Goal: Task Accomplishment & Management: Use online tool/utility

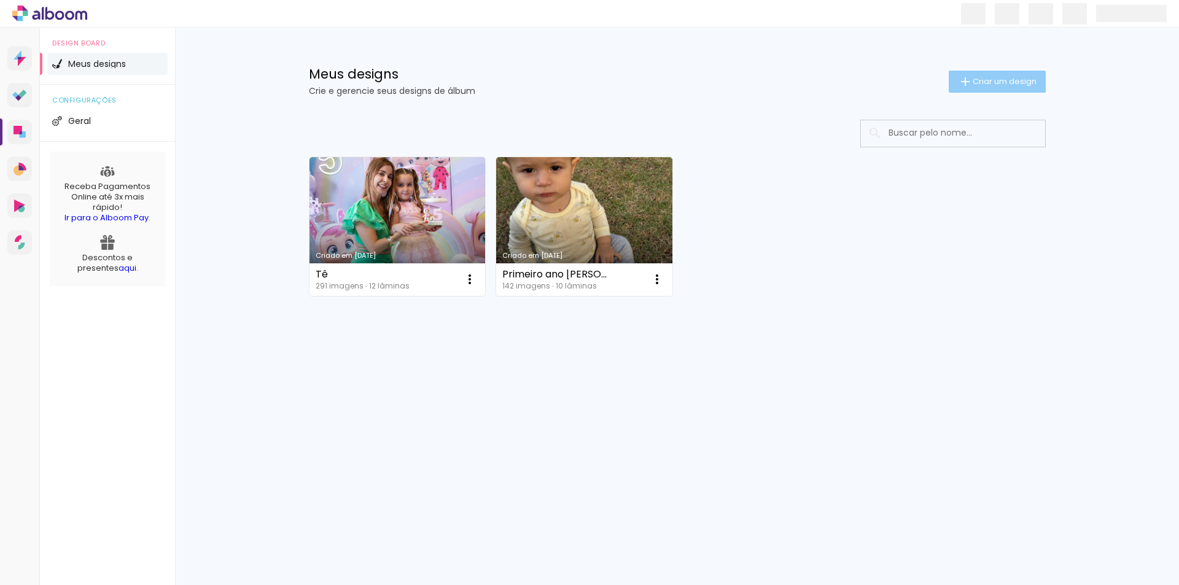
click at [999, 75] on paper-button "Criar um design" at bounding box center [997, 82] width 97 height 22
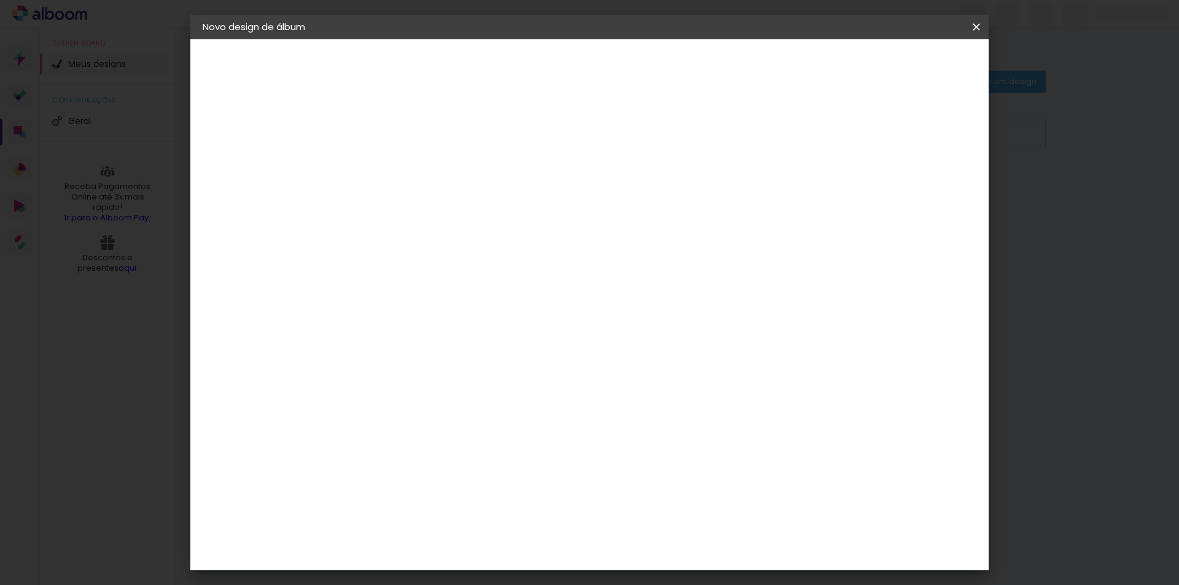
click at [403, 169] on input at bounding box center [403, 164] width 0 height 19
type input "NIVER OLI"
type paper-input "NIVER OLI"
click at [529, 73] on paper-button "Avançar" at bounding box center [499, 65] width 60 height 21
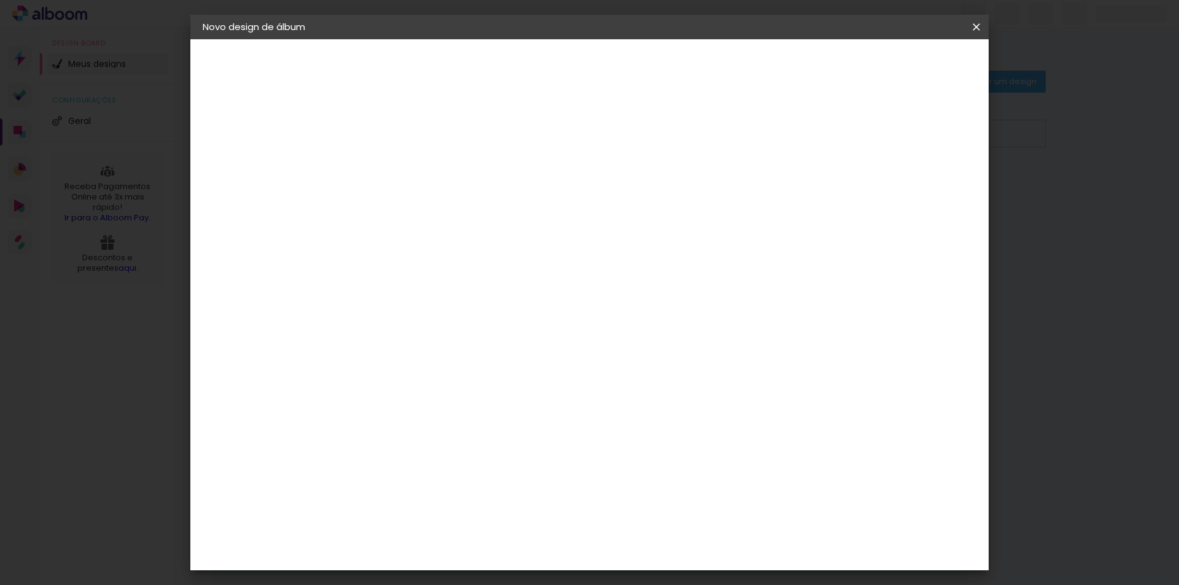
click at [411, 549] on div "LAF" at bounding box center [403, 554] width 17 height 10
click at [0, 0] on slot "Avançar" at bounding box center [0, 0] width 0 height 0
click at [486, 381] on span "20 × 20" at bounding box center [457, 393] width 57 height 25
click at [0, 0] on slot "Avançar" at bounding box center [0, 0] width 0 height 0
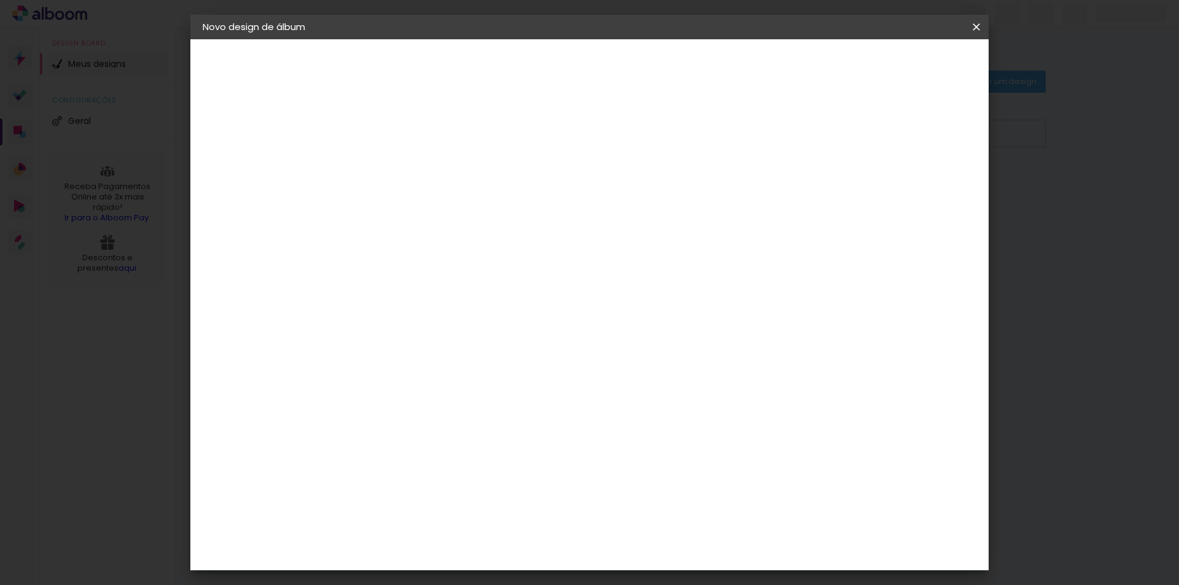
click at [830, 136] on div at bounding box center [824, 132] width 11 height 11
type paper-checkbox "on"
click at [900, 63] on span "Iniciar design" at bounding box center [872, 65] width 56 height 9
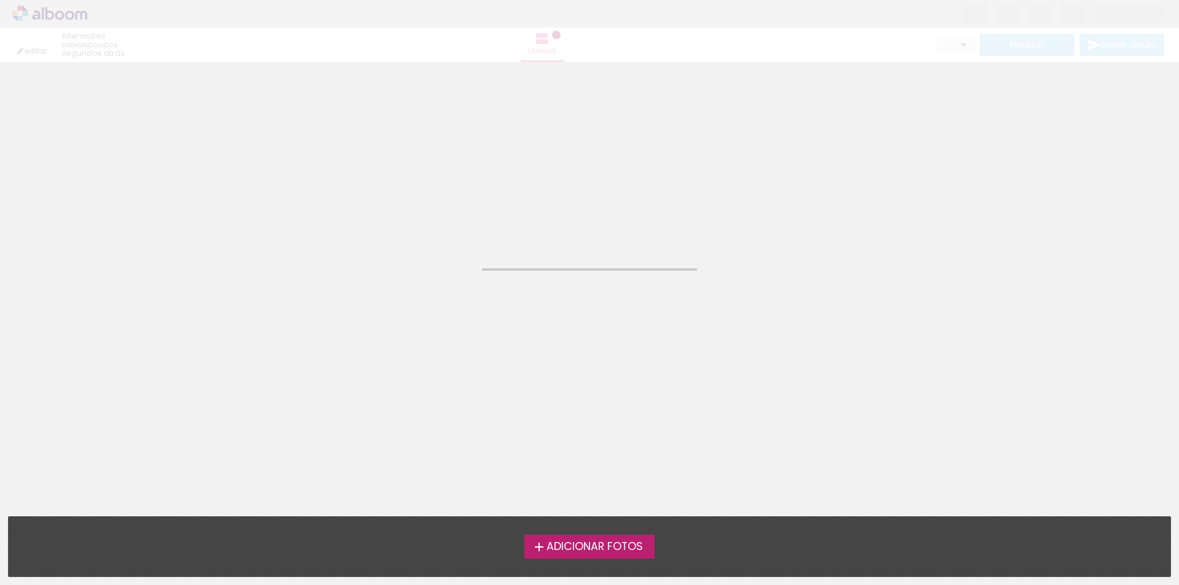
click at [589, 554] on label "Adicionar Fotos" at bounding box center [589, 546] width 131 height 23
click at [0, 0] on input "file" at bounding box center [0, 0] width 0 height 0
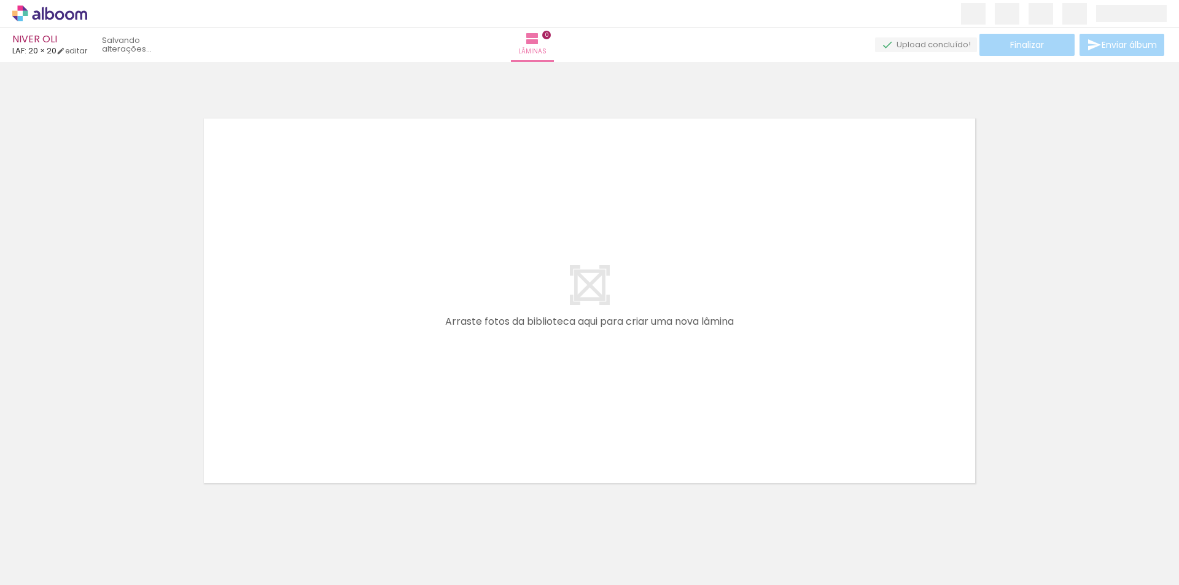
scroll to position [16, 0]
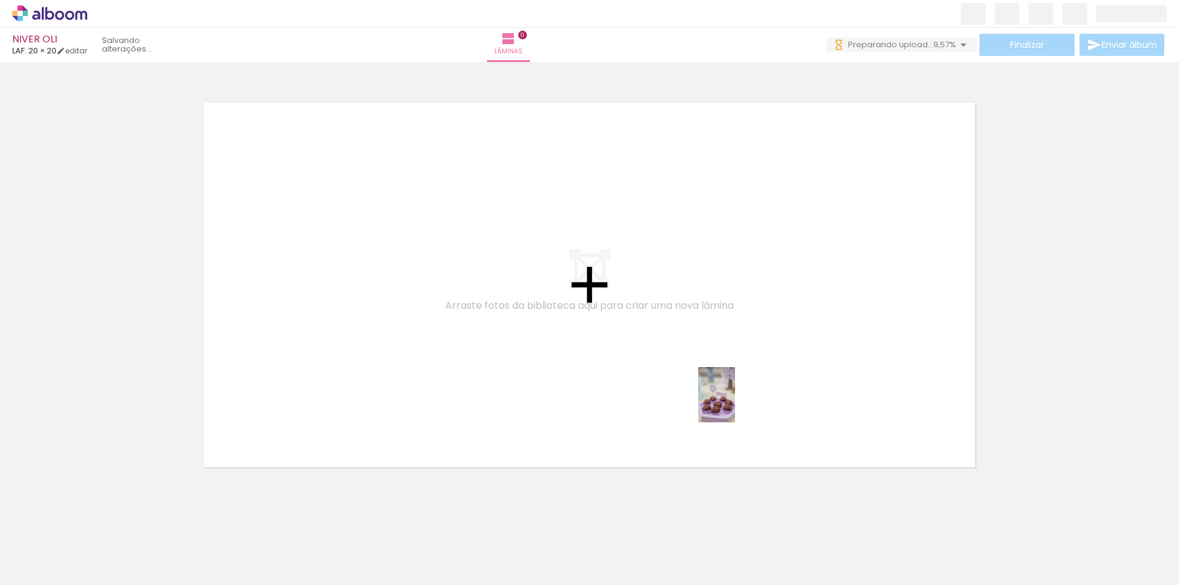
drag, startPoint x: 823, startPoint y: 566, endPoint x: 735, endPoint y: 404, distance: 184.6
click at [735, 404] on quentale-workspace at bounding box center [589, 292] width 1179 height 585
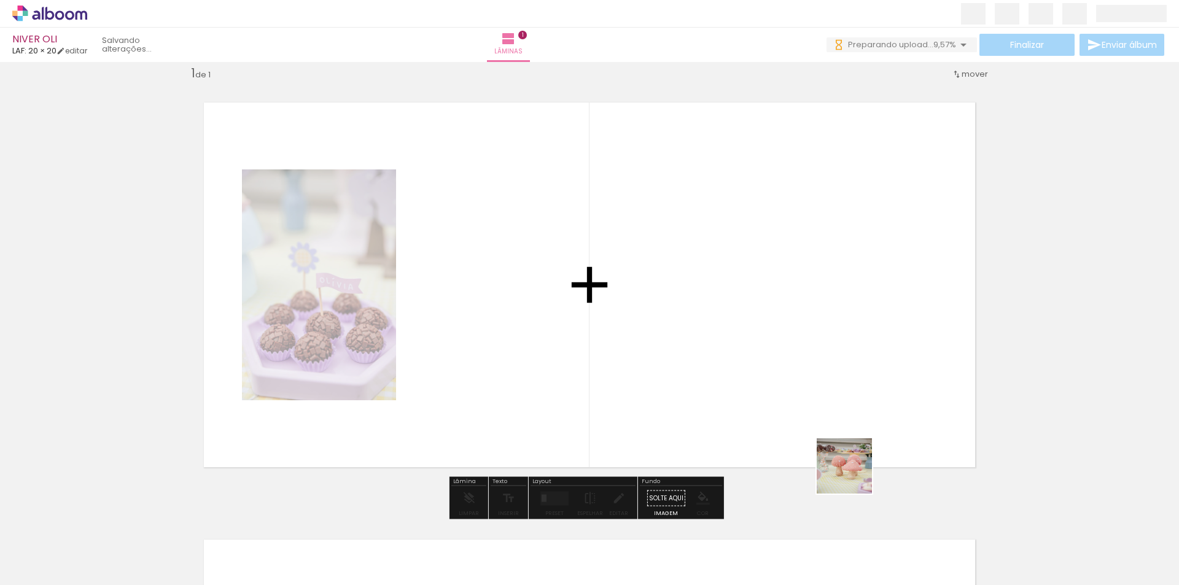
drag, startPoint x: 853, startPoint y: 475, endPoint x: 822, endPoint y: 395, distance: 86.5
click at [821, 393] on quentale-workspace at bounding box center [589, 292] width 1179 height 585
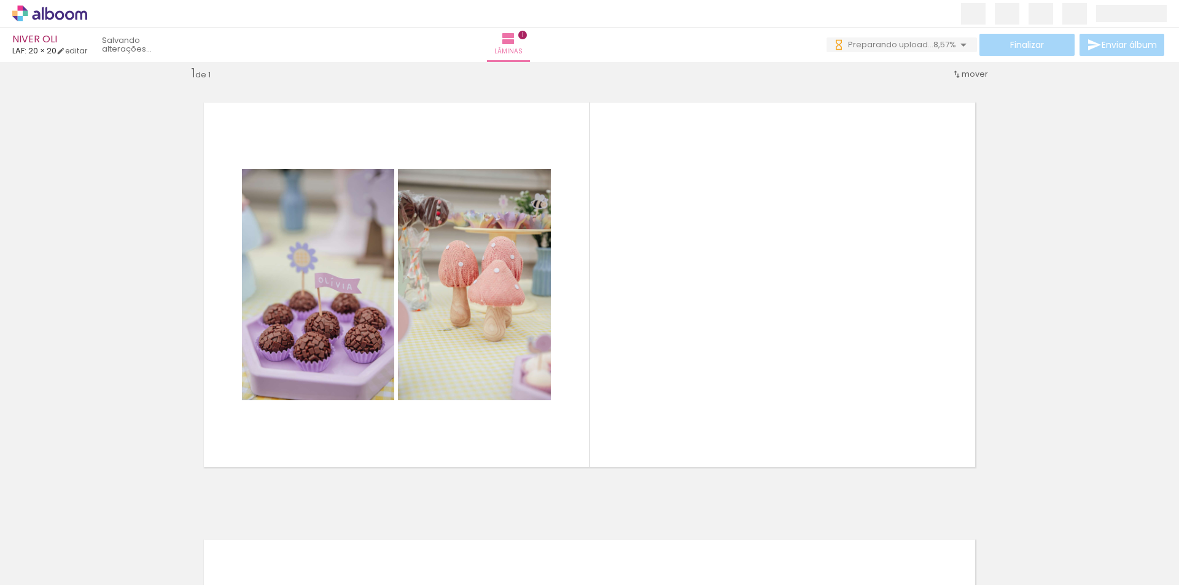
scroll to position [0, 973]
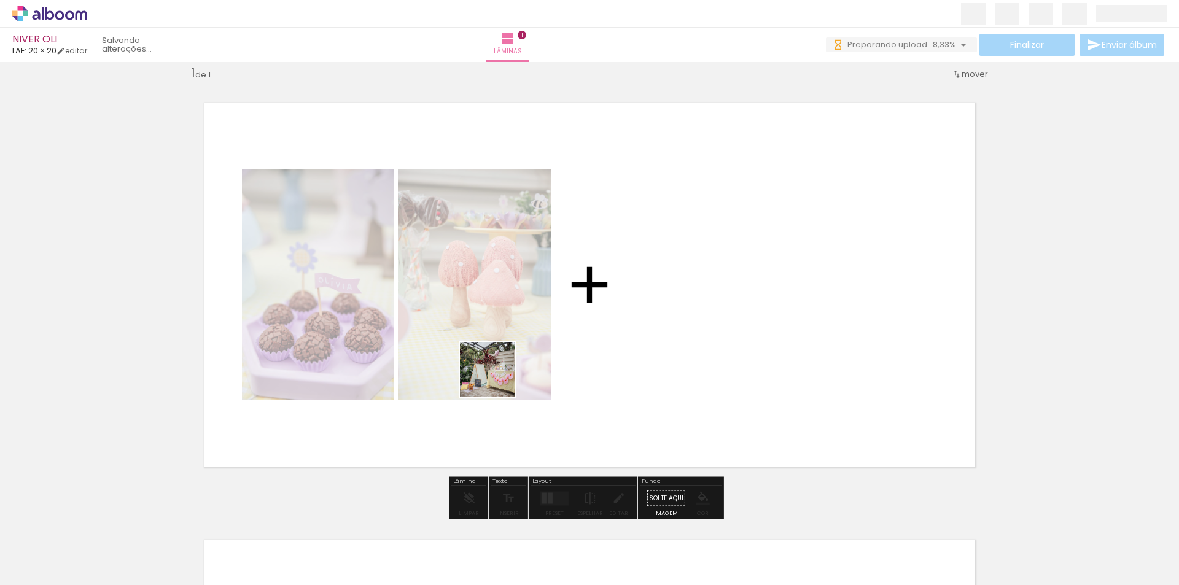
drag, startPoint x: 408, startPoint y: 548, endPoint x: 505, endPoint y: 365, distance: 207.4
click at [505, 366] on quentale-workspace at bounding box center [589, 292] width 1179 height 585
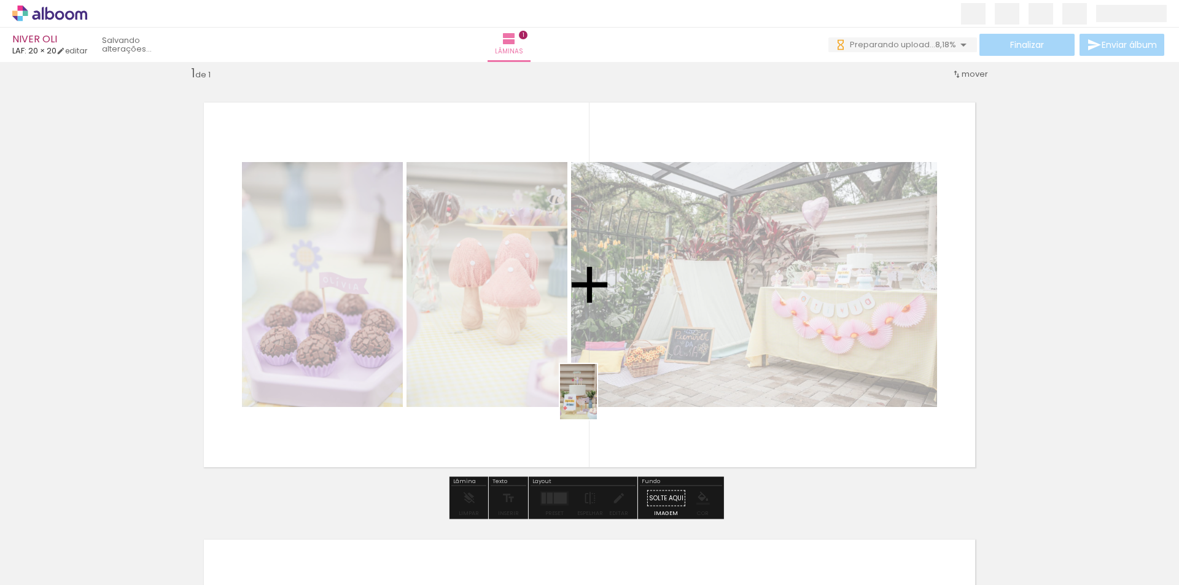
drag, startPoint x: 541, startPoint y: 558, endPoint x: 597, endPoint y: 401, distance: 166.2
click at [597, 401] on quentale-workspace at bounding box center [589, 292] width 1179 height 585
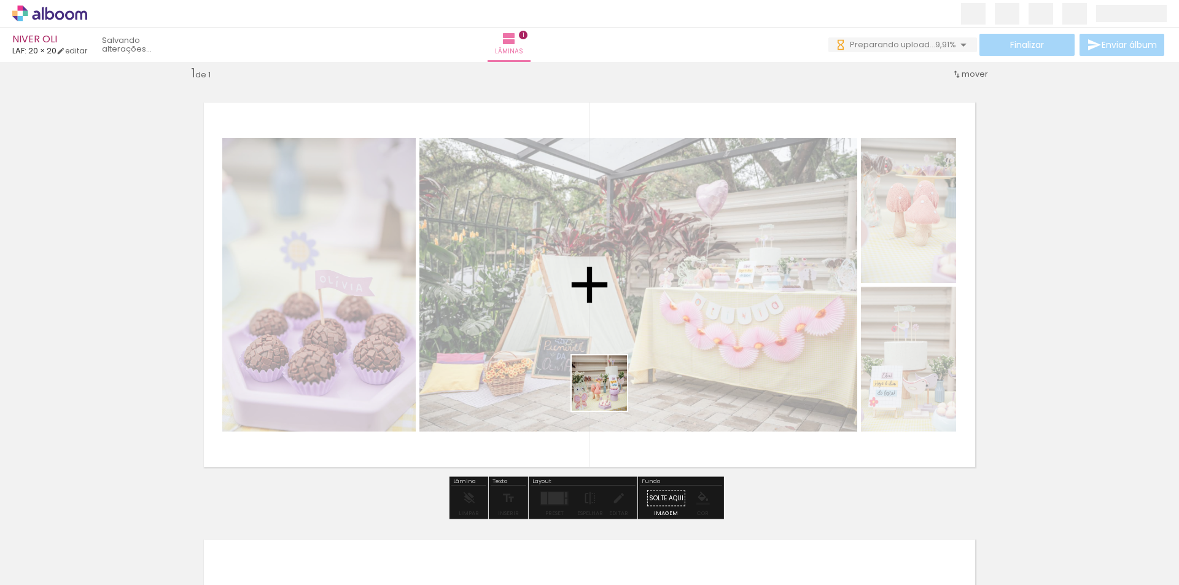
drag, startPoint x: 608, startPoint y: 555, endPoint x: 608, endPoint y: 392, distance: 162.7
click at [608, 392] on quentale-workspace at bounding box center [589, 292] width 1179 height 585
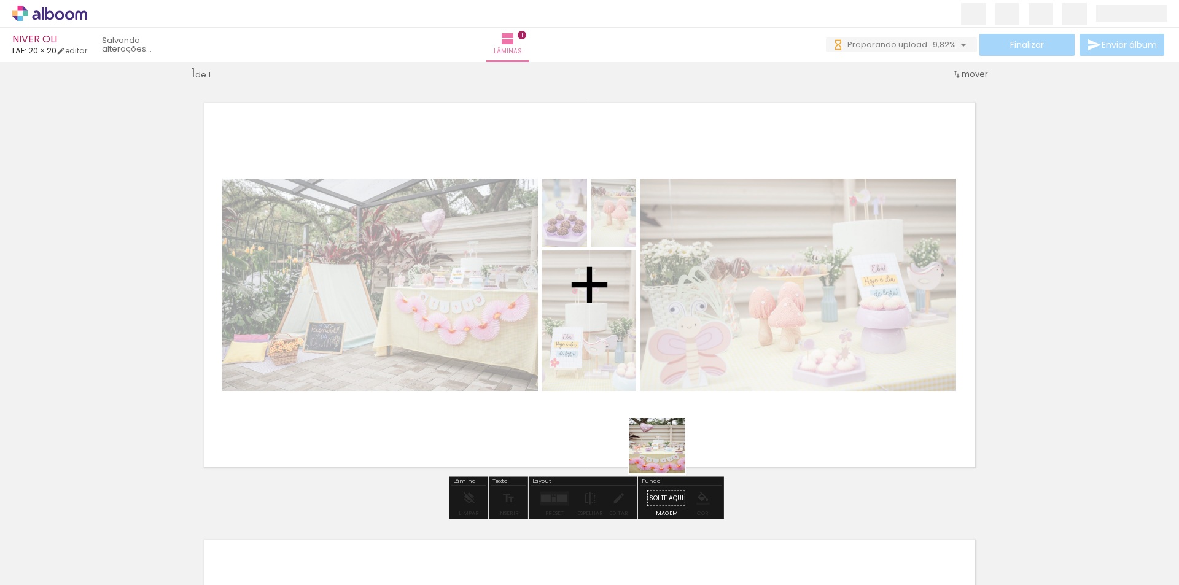
drag, startPoint x: 666, startPoint y: 455, endPoint x: 728, endPoint y: 546, distance: 110.5
click at [658, 414] on quentale-workspace at bounding box center [589, 292] width 1179 height 585
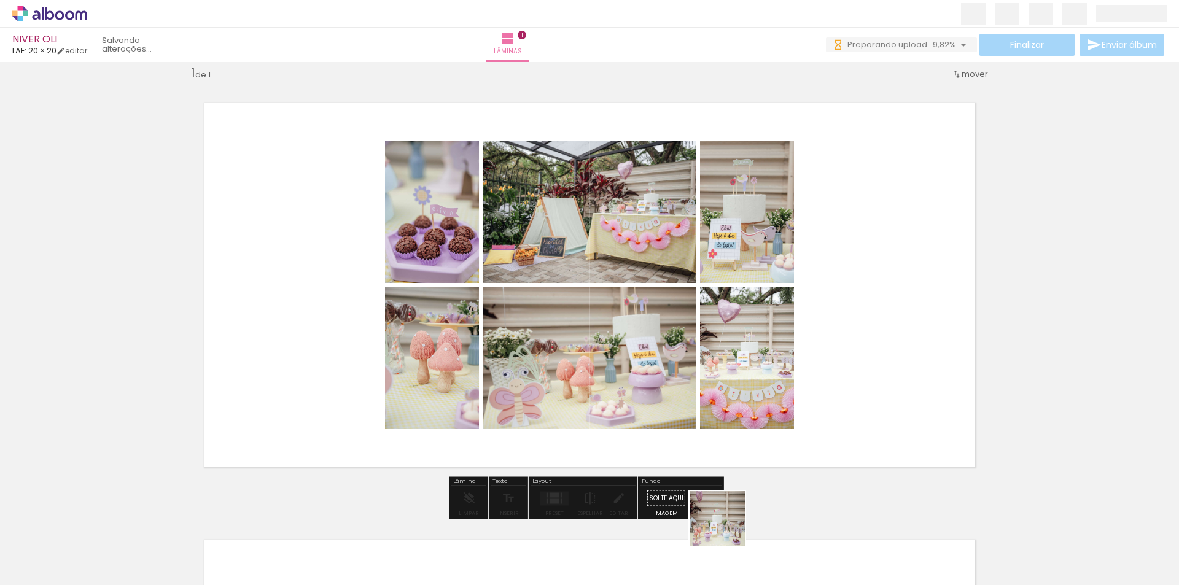
drag, startPoint x: 728, startPoint y: 534, endPoint x: 909, endPoint y: 546, distance: 182.2
click at [698, 400] on quentale-workspace at bounding box center [589, 292] width 1179 height 585
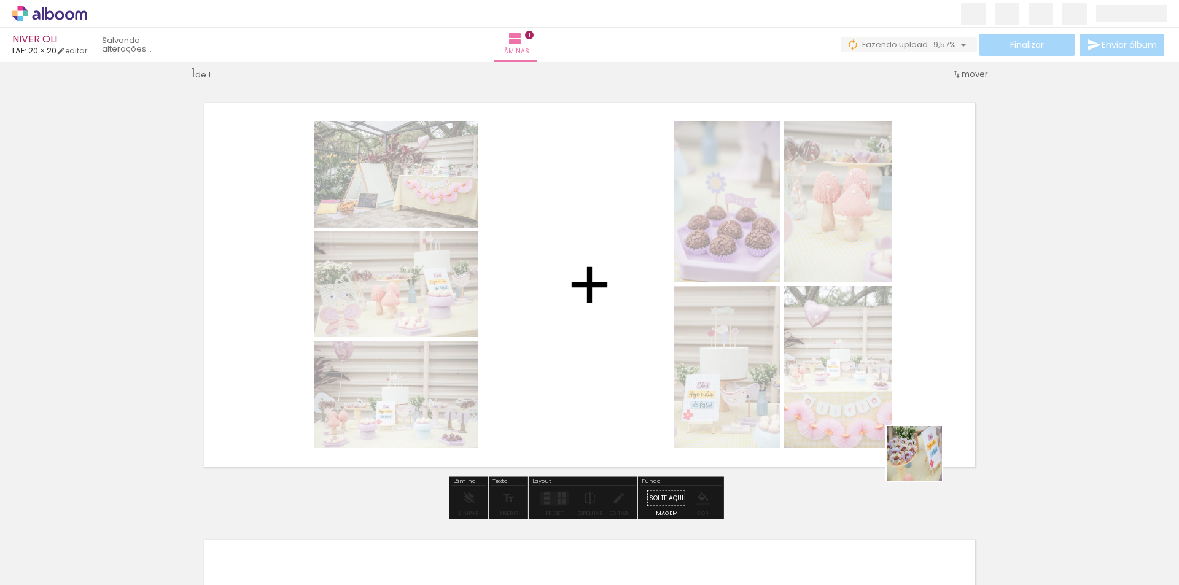
drag, startPoint x: 981, startPoint y: 516, endPoint x: 908, endPoint y: 506, distance: 73.7
click at [917, 458] on quentale-workspace at bounding box center [589, 292] width 1179 height 585
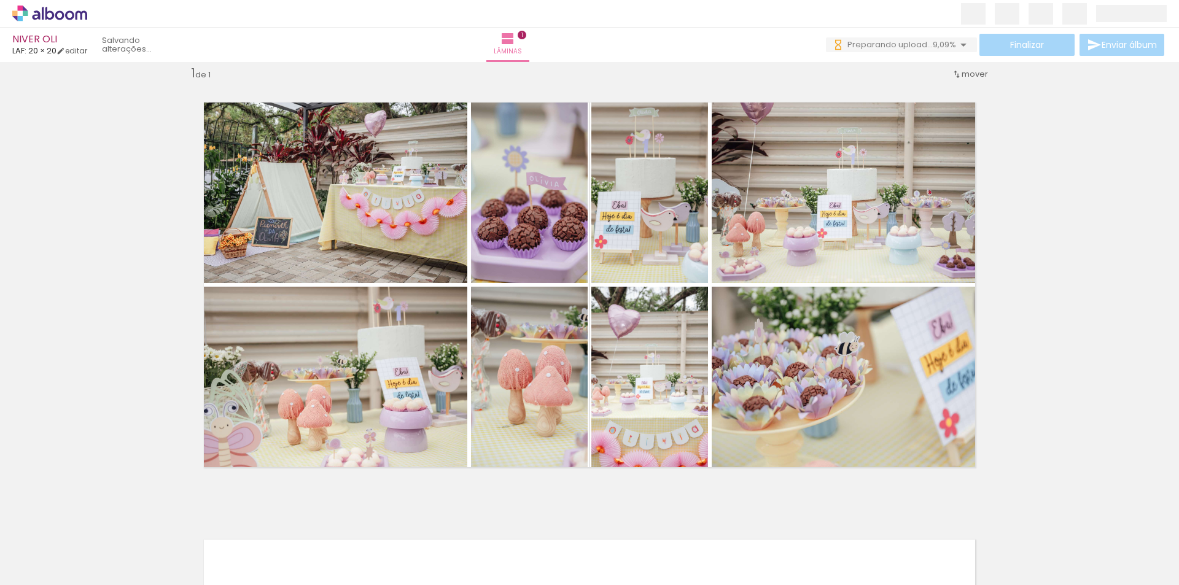
scroll to position [0, 1425]
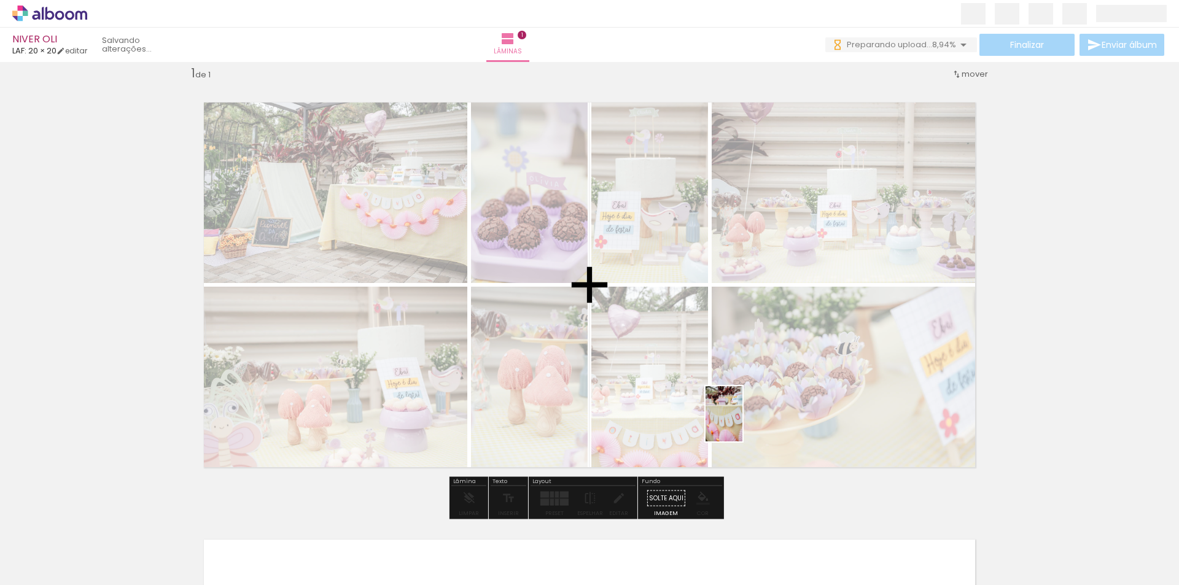
drag, startPoint x: 769, startPoint y: 553, endPoint x: 742, endPoint y: 423, distance: 132.9
click at [742, 423] on quentale-workspace at bounding box center [589, 292] width 1179 height 585
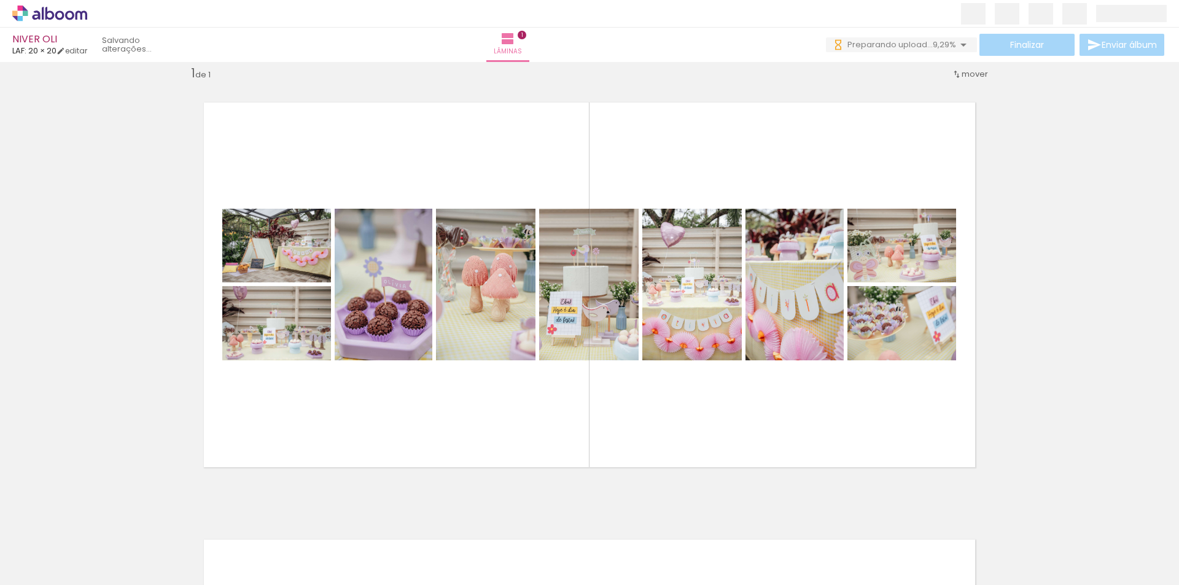
scroll to position [0, 1232]
drag, startPoint x: 622, startPoint y: 534, endPoint x: 618, endPoint y: 440, distance: 94.6
click at [618, 438] on quentale-workspace at bounding box center [589, 292] width 1179 height 585
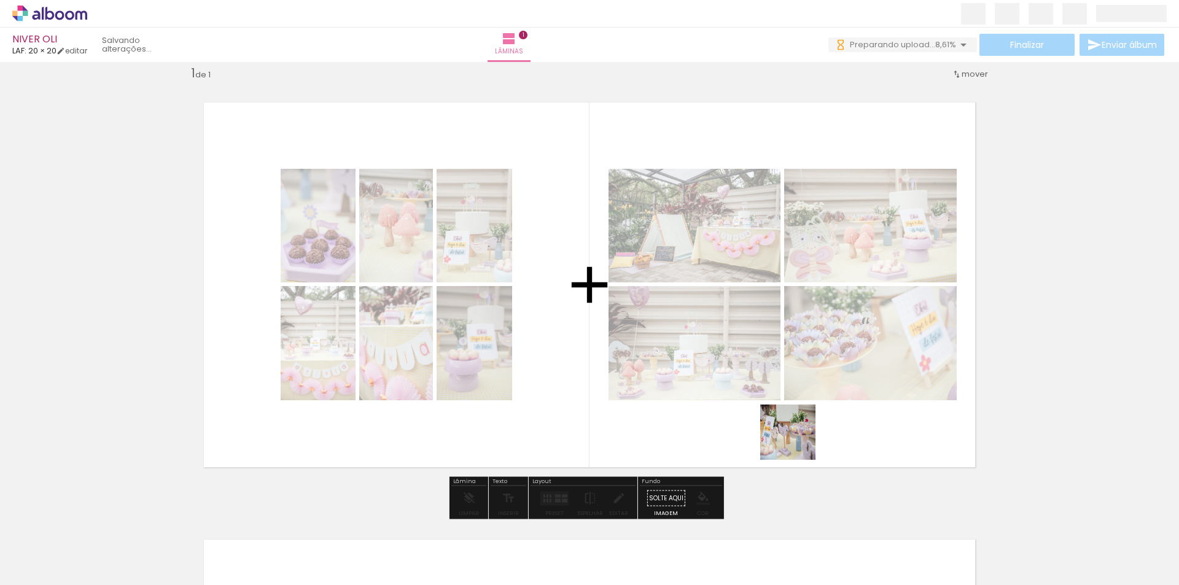
drag, startPoint x: 826, startPoint y: 560, endPoint x: 795, endPoint y: 430, distance: 133.1
click at [795, 430] on quentale-workspace at bounding box center [589, 292] width 1179 height 585
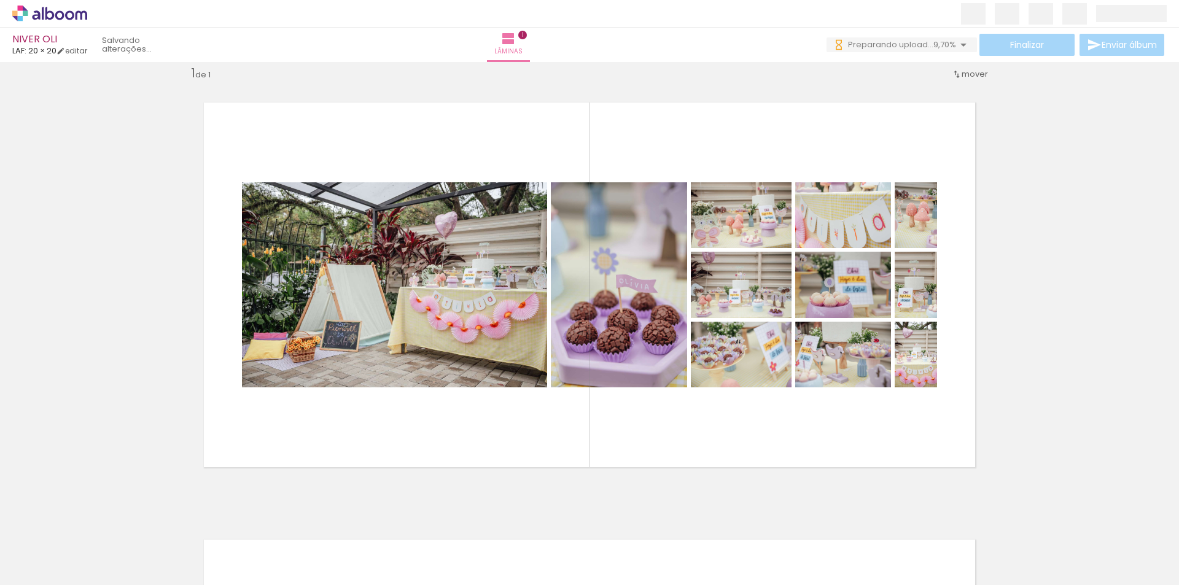
scroll to position [0, 0]
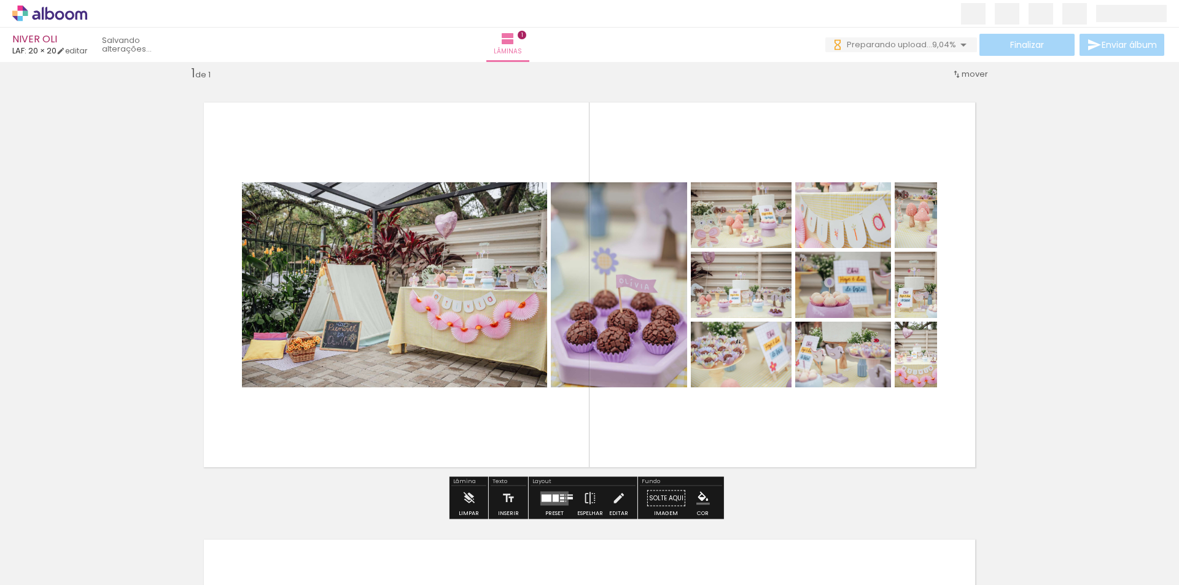
click at [549, 500] on quentale-layouter at bounding box center [554, 498] width 28 height 14
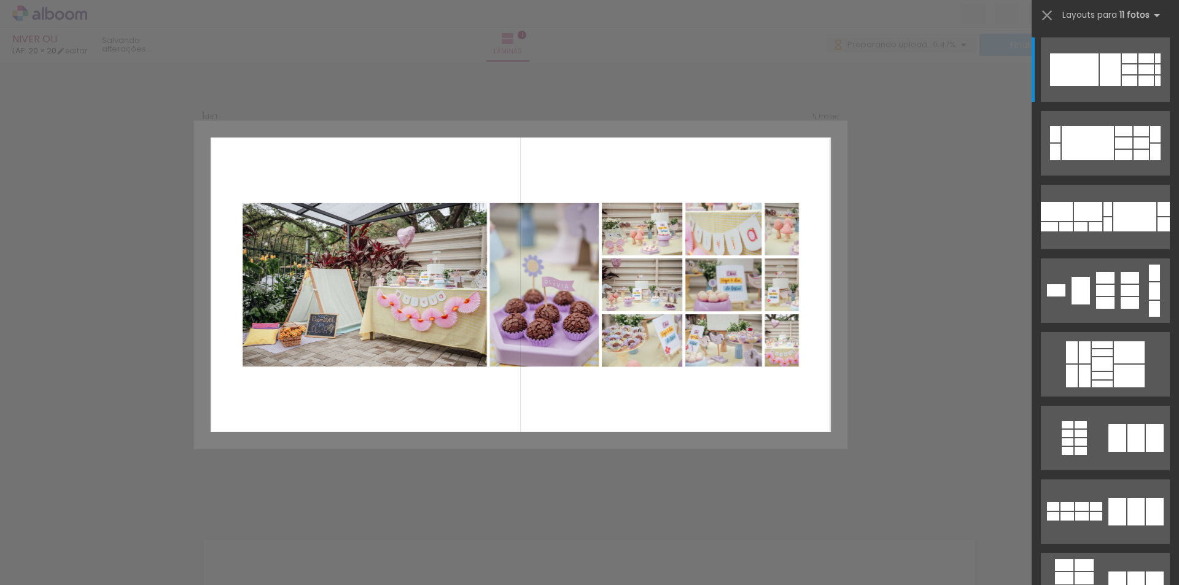
click at [913, 245] on div "Confirmar Cancelar" at bounding box center [589, 498] width 1179 height 904
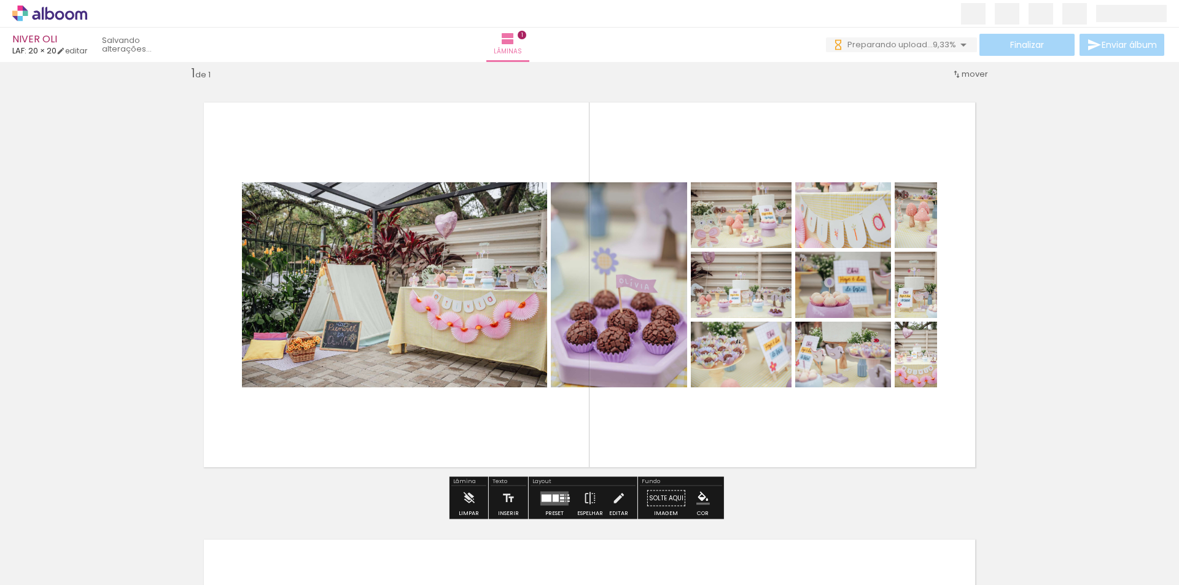
click at [884, 227] on quentale-photo at bounding box center [843, 215] width 96 height 66
click at [875, 227] on quentale-photo at bounding box center [843, 215] width 96 height 66
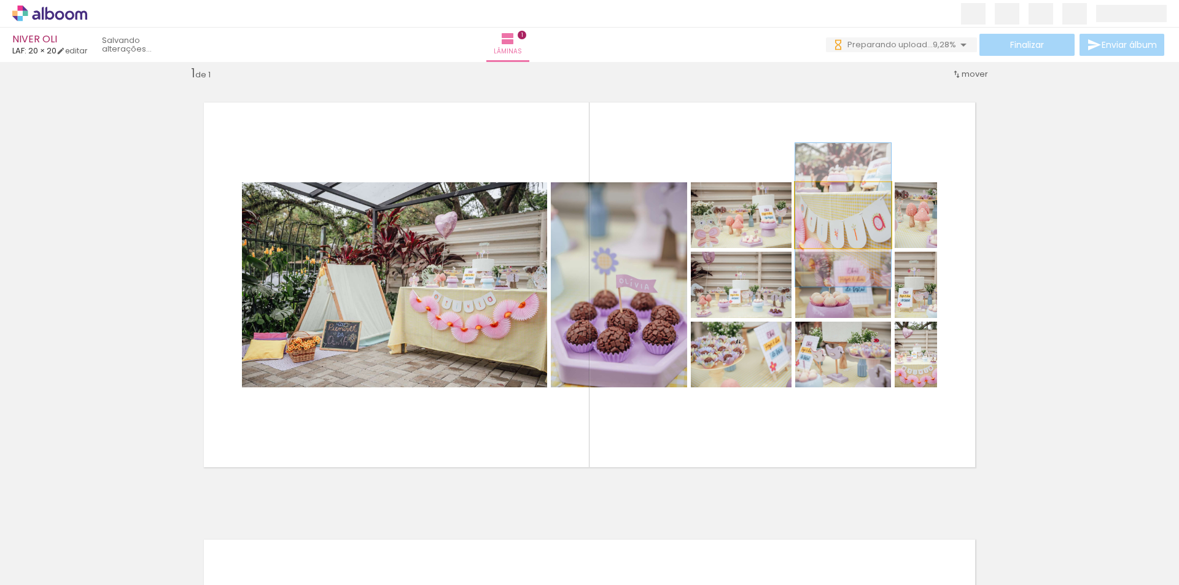
click at [875, 227] on quentale-photo at bounding box center [843, 215] width 96 height 66
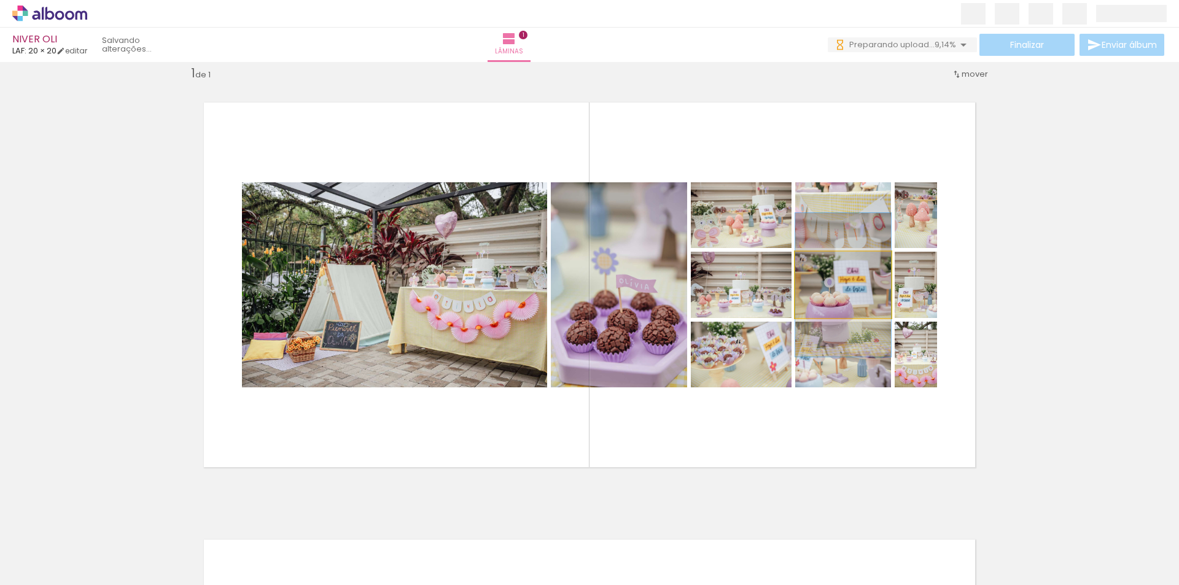
click at [857, 298] on quentale-photo at bounding box center [843, 285] width 96 height 66
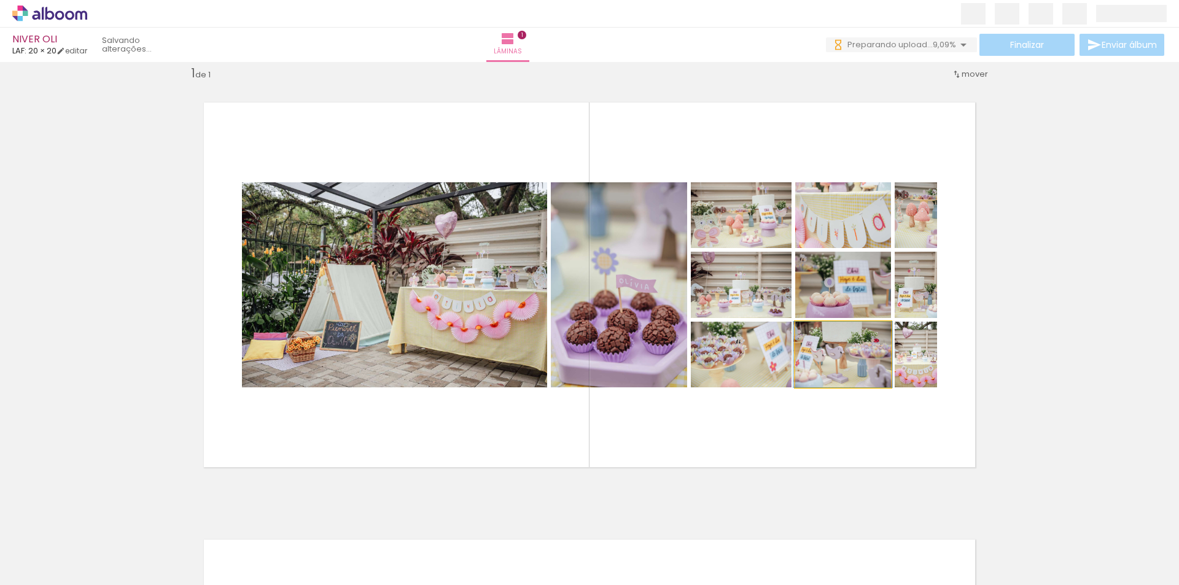
click at [865, 373] on quentale-photo at bounding box center [843, 355] width 96 height 66
drag, startPoint x: 926, startPoint y: 226, endPoint x: 534, endPoint y: 545, distance: 505.5
click at [534, 545] on quentale-workspace at bounding box center [589, 292] width 1179 height 585
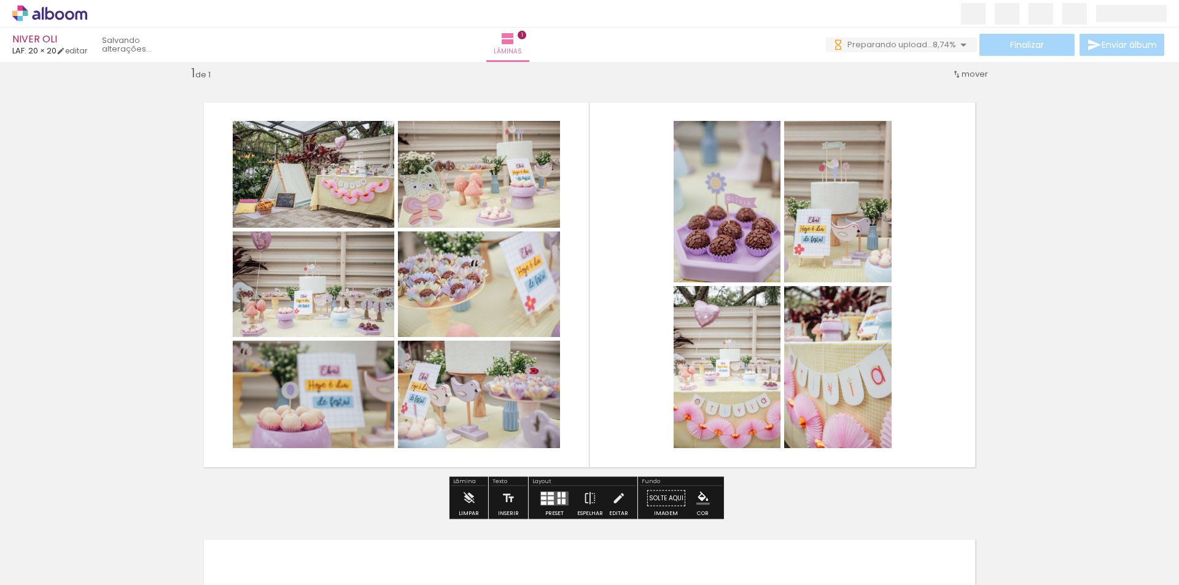
click at [553, 503] on quentale-layouter at bounding box center [554, 498] width 28 height 14
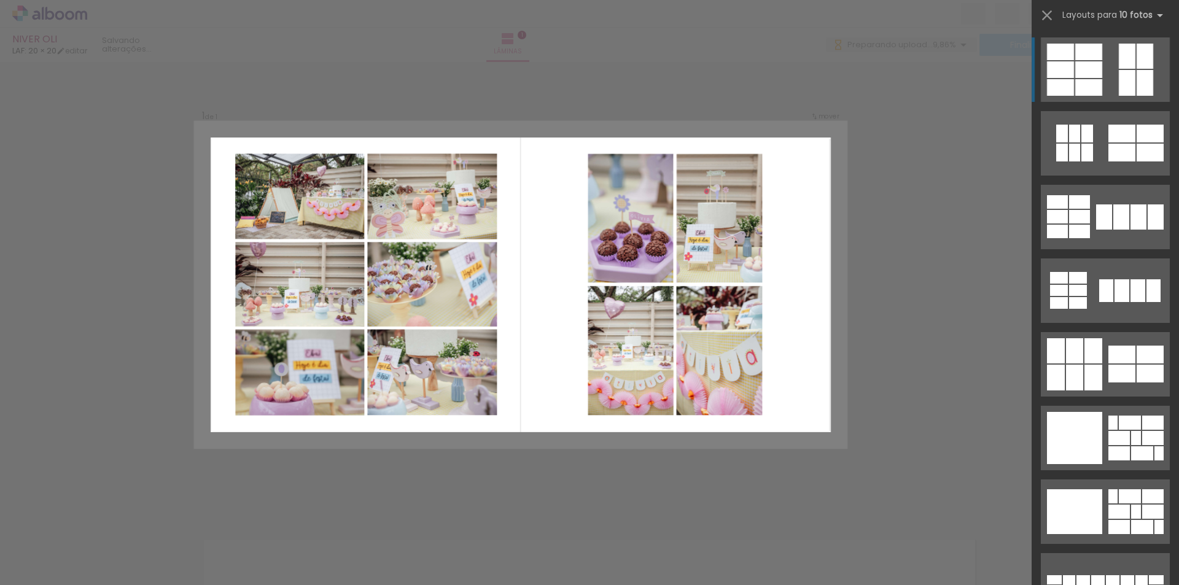
click at [914, 225] on div "Confirmar Cancelar" at bounding box center [589, 498] width 1179 height 904
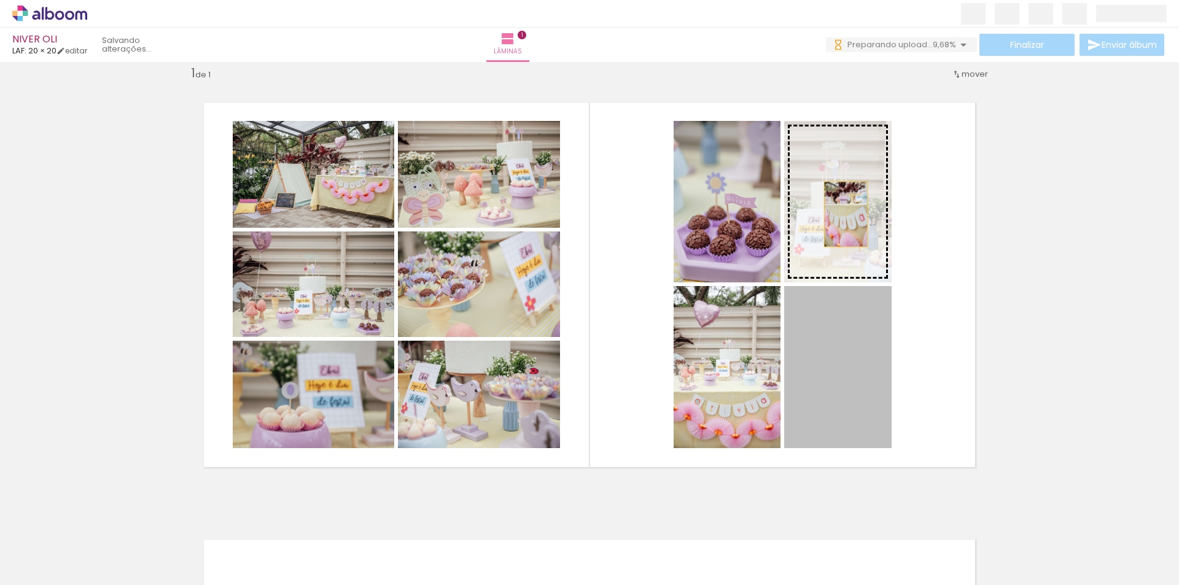
drag, startPoint x: 845, startPoint y: 370, endPoint x: 849, endPoint y: 231, distance: 138.8
click at [0, 0] on slot at bounding box center [0, 0] width 0 height 0
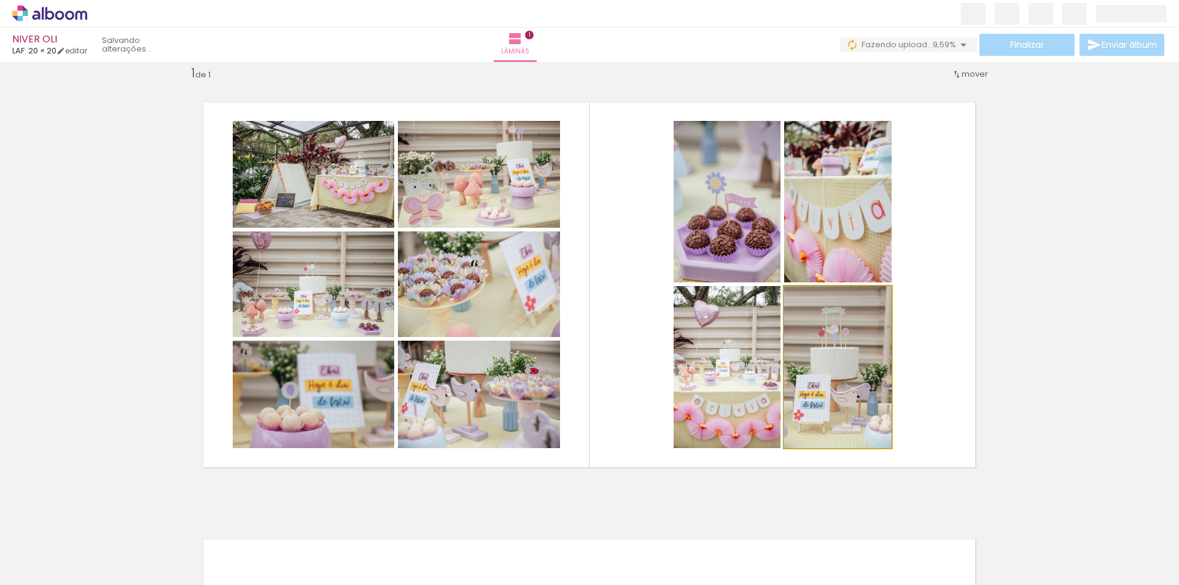
drag, startPoint x: 847, startPoint y: 386, endPoint x: 839, endPoint y: 248, distance: 138.3
click at [0, 0] on slot at bounding box center [0, 0] width 0 height 0
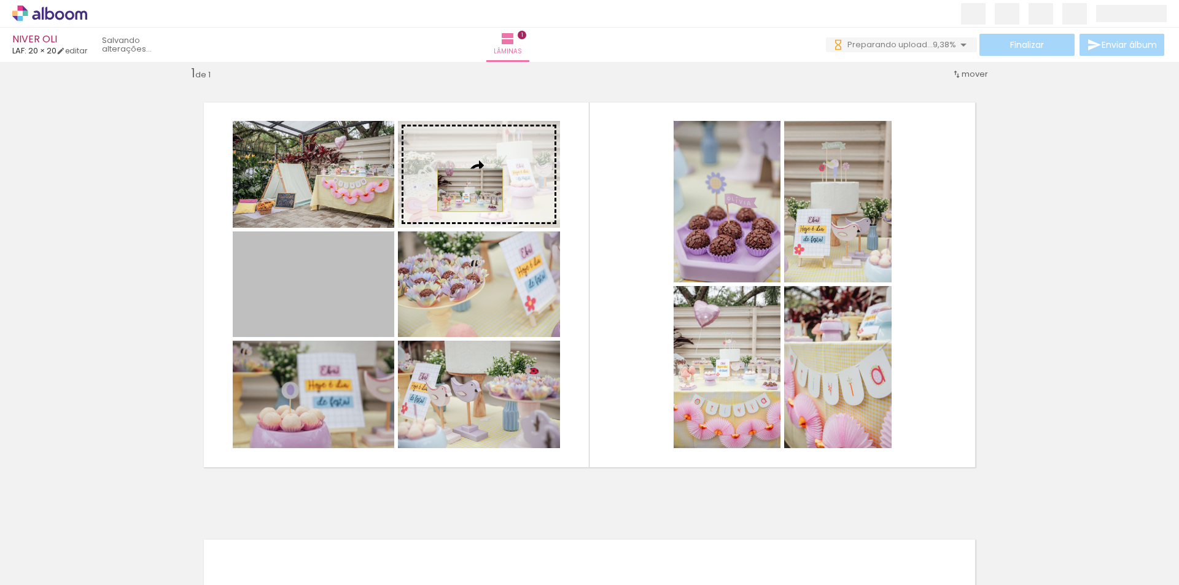
drag, startPoint x: 359, startPoint y: 310, endPoint x: 465, endPoint y: 190, distance: 160.1
click at [0, 0] on slot at bounding box center [0, 0] width 0 height 0
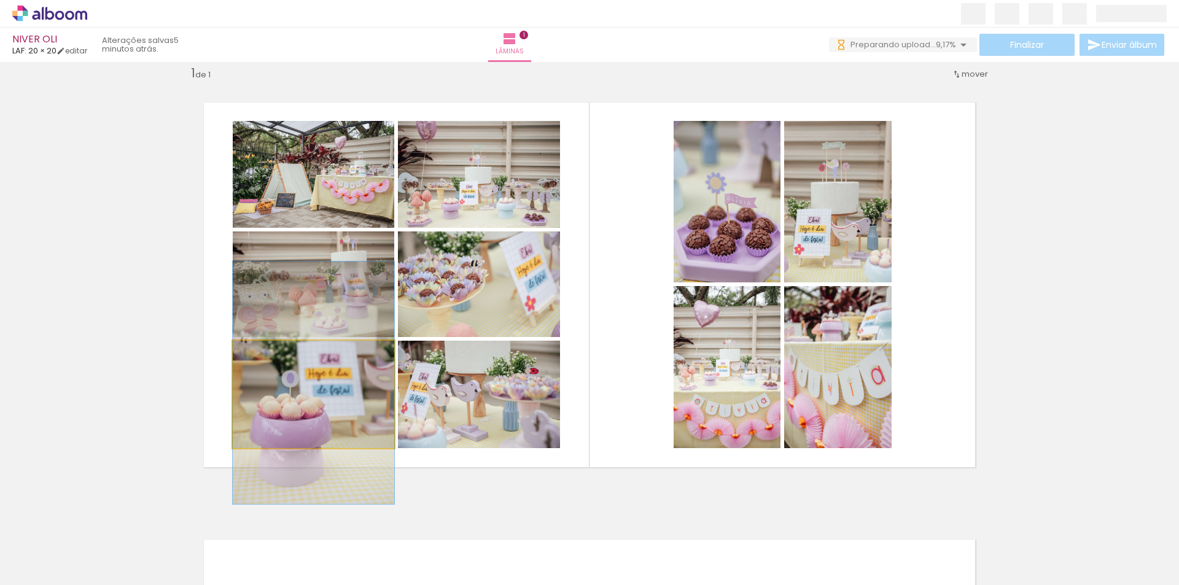
drag, startPoint x: 323, startPoint y: 413, endPoint x: 328, endPoint y: 402, distance: 12.7
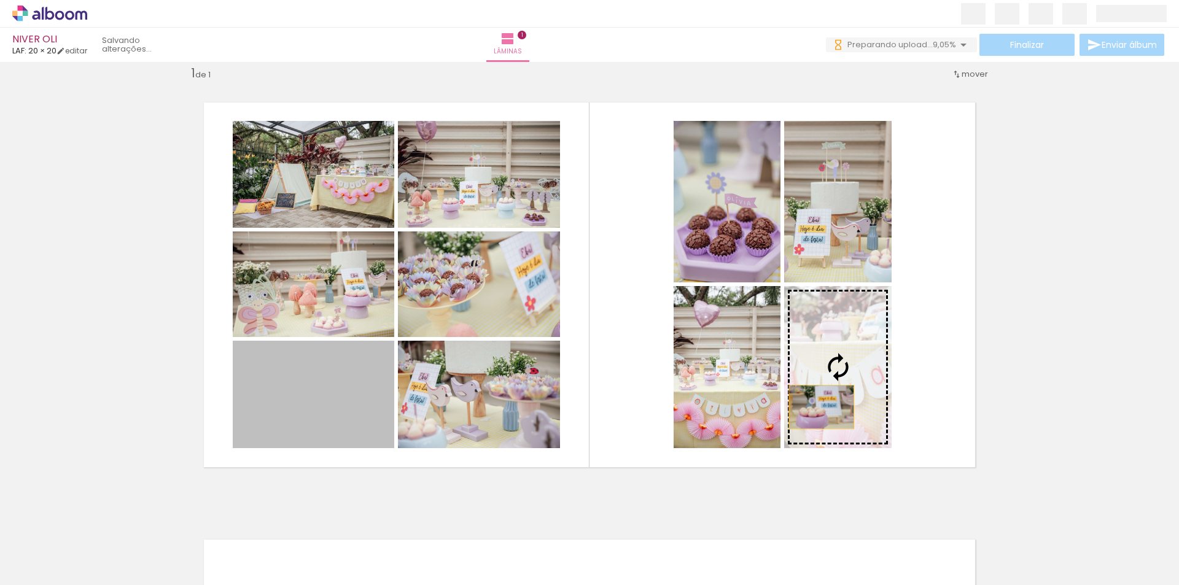
drag, startPoint x: 308, startPoint y: 407, endPoint x: 817, endPoint y: 407, distance: 509.0
click at [0, 0] on slot at bounding box center [0, 0] width 0 height 0
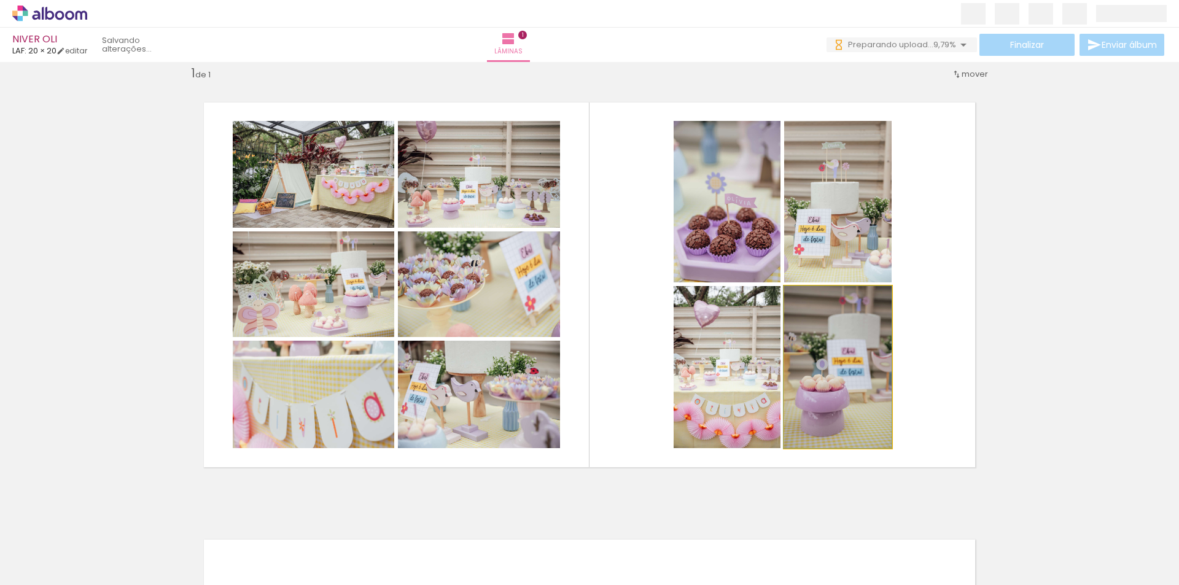
drag, startPoint x: 823, startPoint y: 386, endPoint x: 822, endPoint y: 394, distance: 8.6
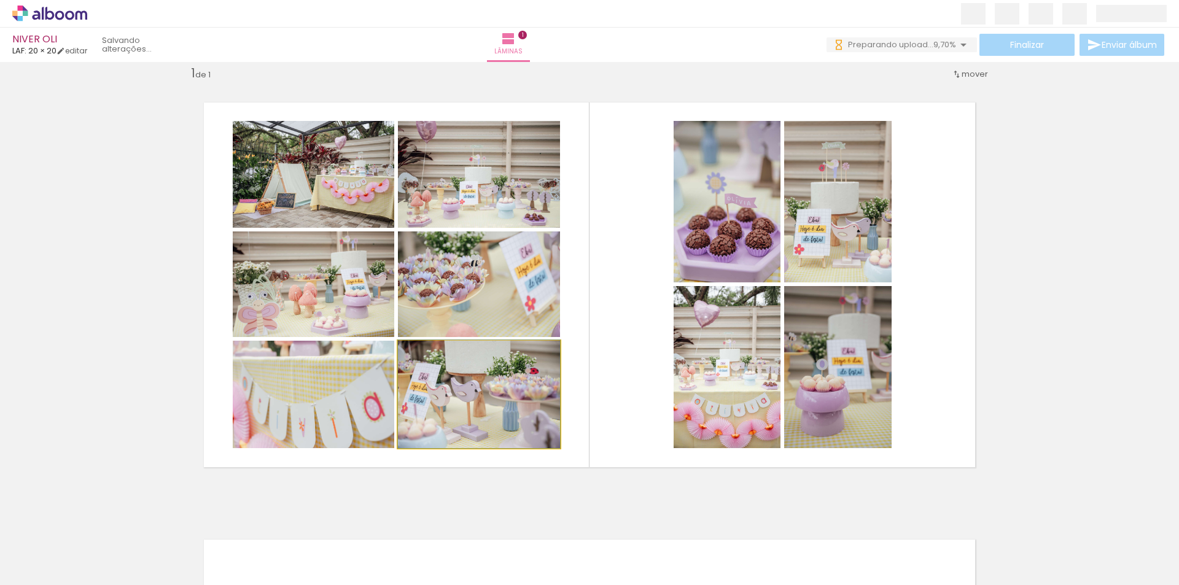
click at [471, 404] on quentale-photo at bounding box center [479, 394] width 162 height 107
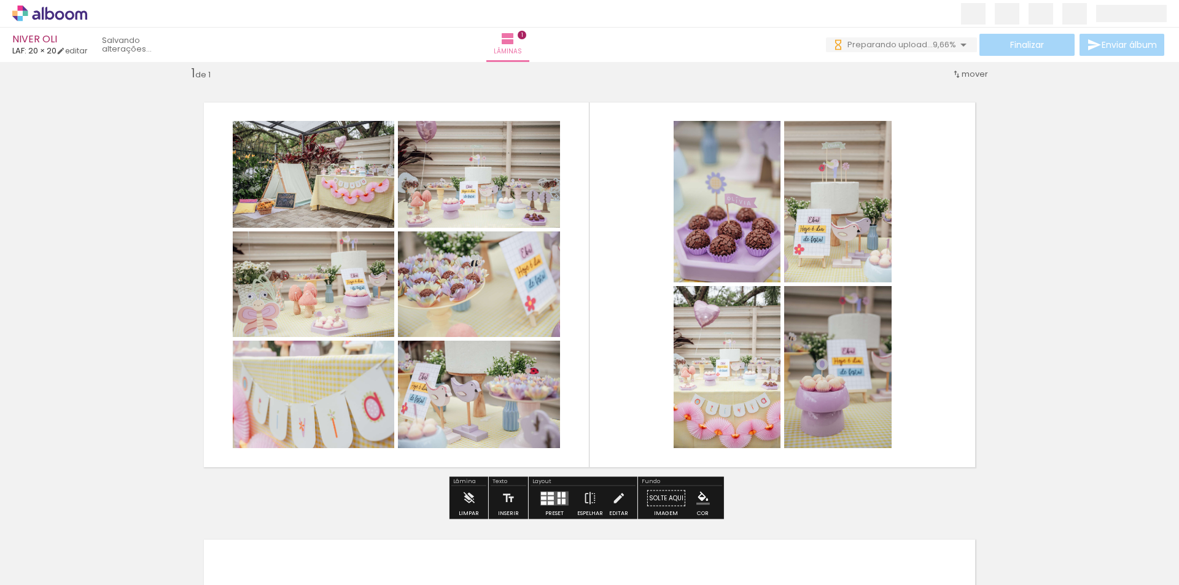
click at [470, 299] on quentale-photo at bounding box center [479, 284] width 162 height 106
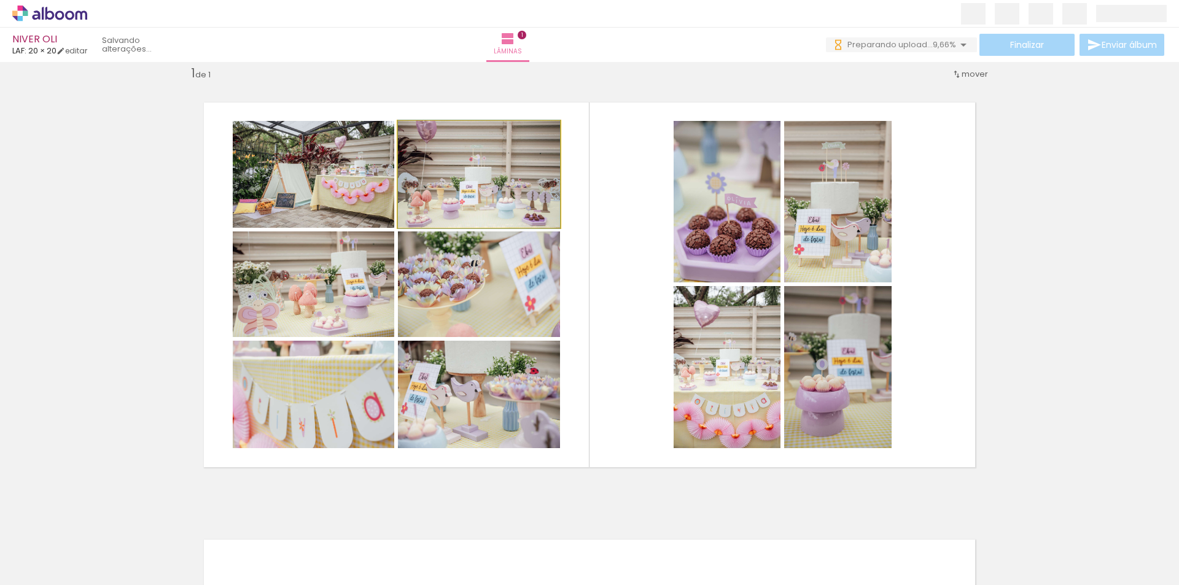
click at [473, 198] on quentale-photo at bounding box center [479, 174] width 162 height 107
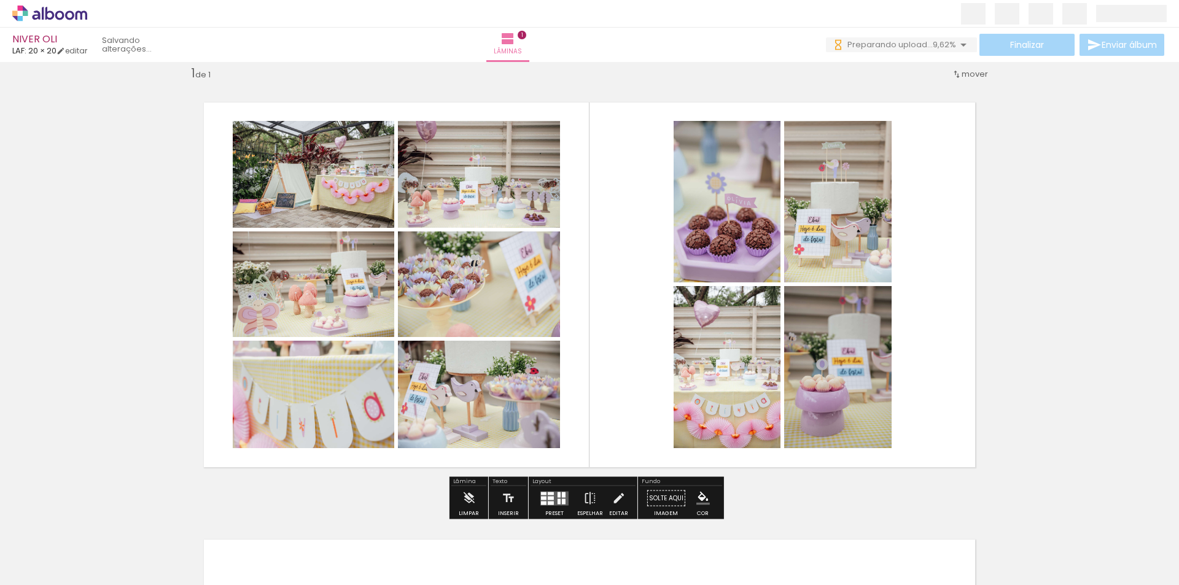
click at [357, 195] on quentale-photo at bounding box center [313, 174] width 161 height 107
click at [305, 276] on quentale-photo at bounding box center [313, 284] width 161 height 106
click at [307, 386] on quentale-photo at bounding box center [313, 394] width 161 height 107
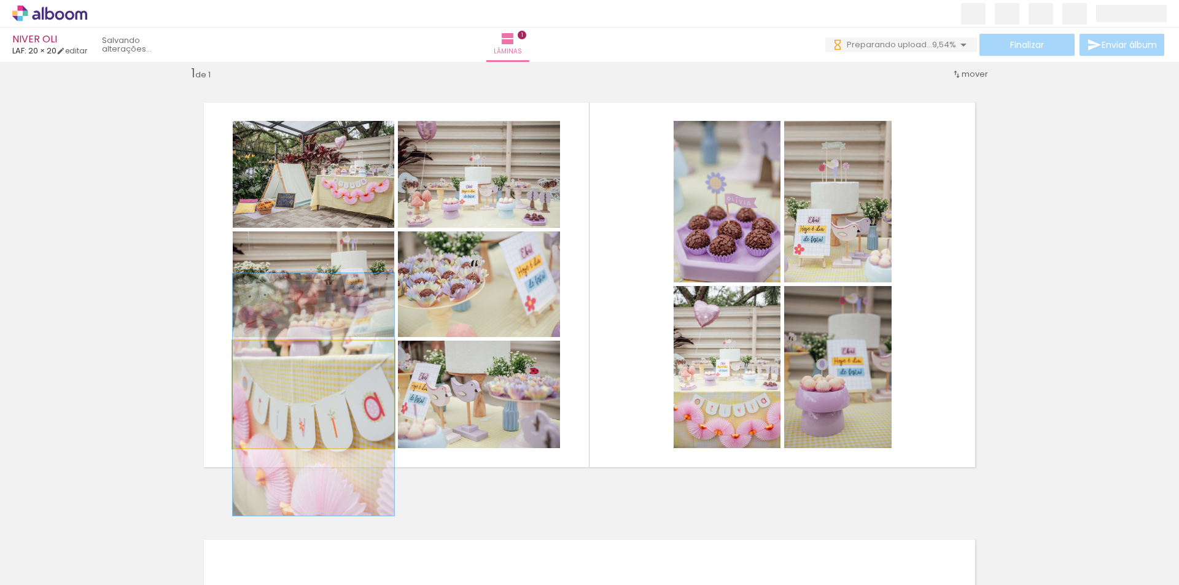
click at [307, 386] on quentale-photo at bounding box center [313, 394] width 161 height 107
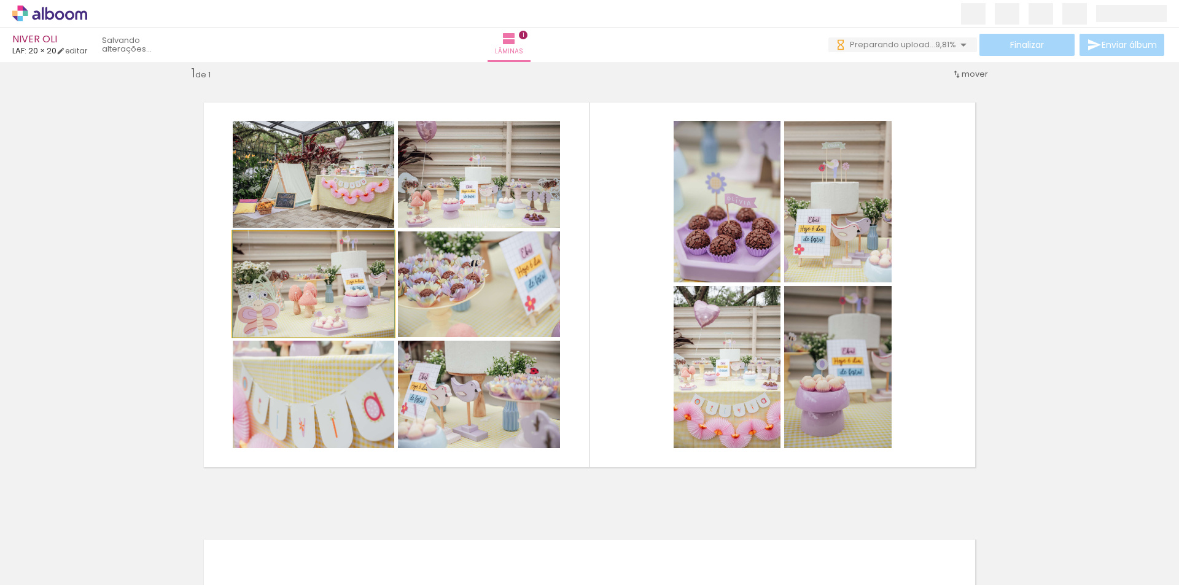
click at [285, 295] on quentale-photo at bounding box center [313, 284] width 161 height 106
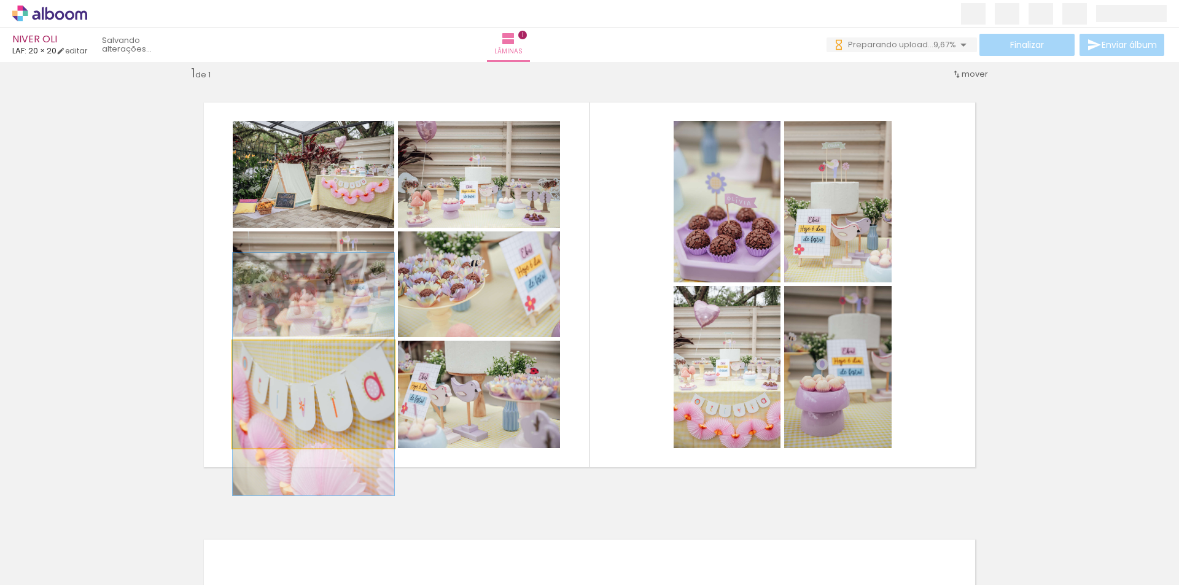
drag, startPoint x: 295, startPoint y: 396, endPoint x: 295, endPoint y: 376, distance: 19.6
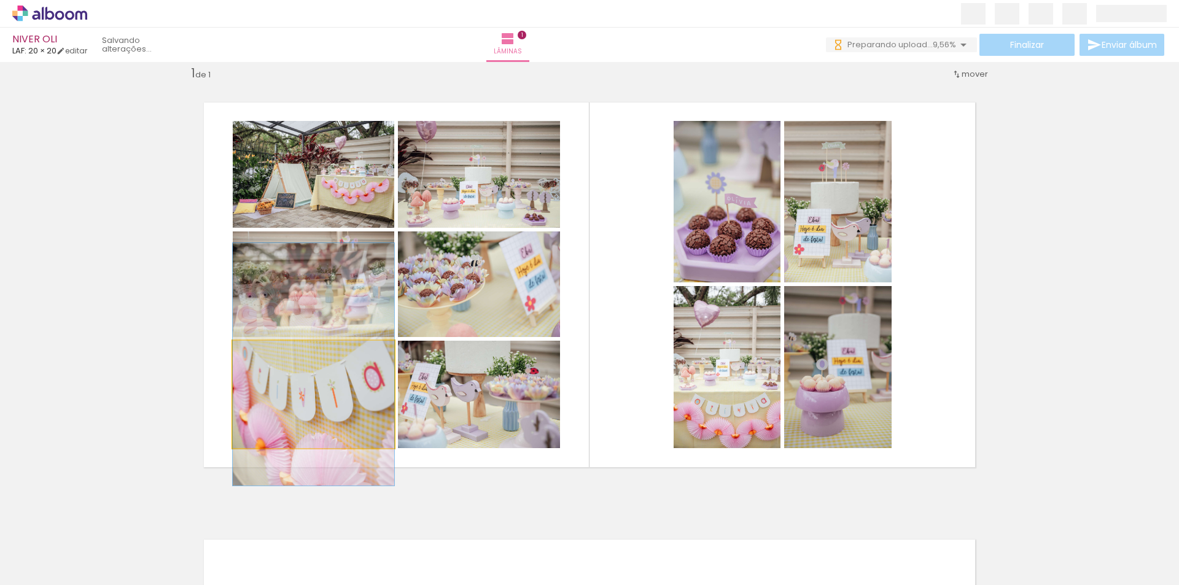
drag, startPoint x: 303, startPoint y: 402, endPoint x: 305, endPoint y: 395, distance: 7.5
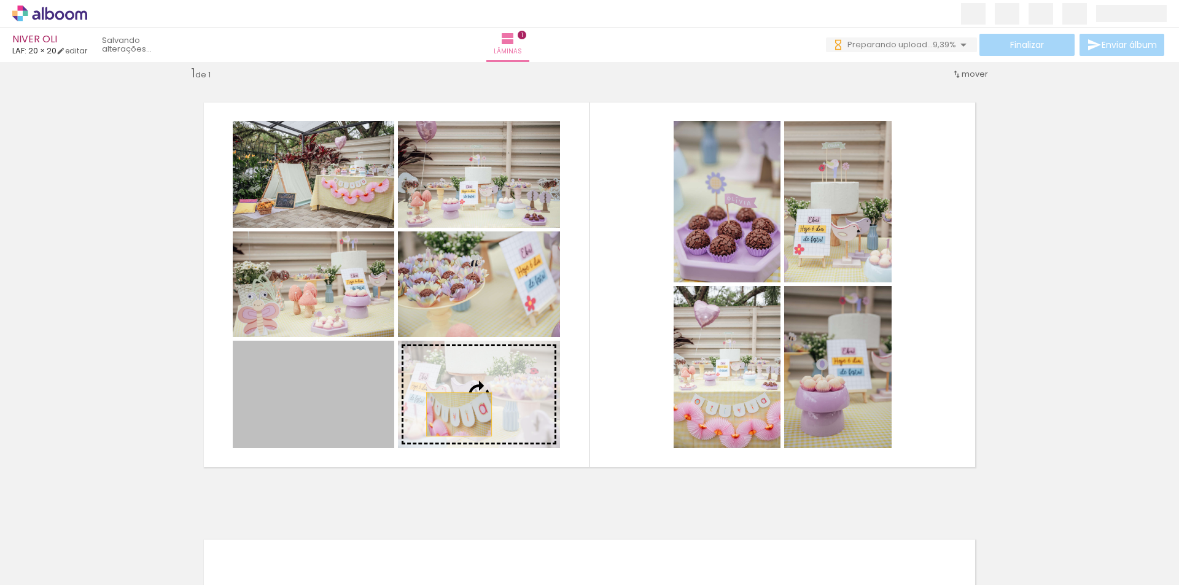
drag, startPoint x: 329, startPoint y: 404, endPoint x: 614, endPoint y: 439, distance: 287.0
click at [0, 0] on slot at bounding box center [0, 0] width 0 height 0
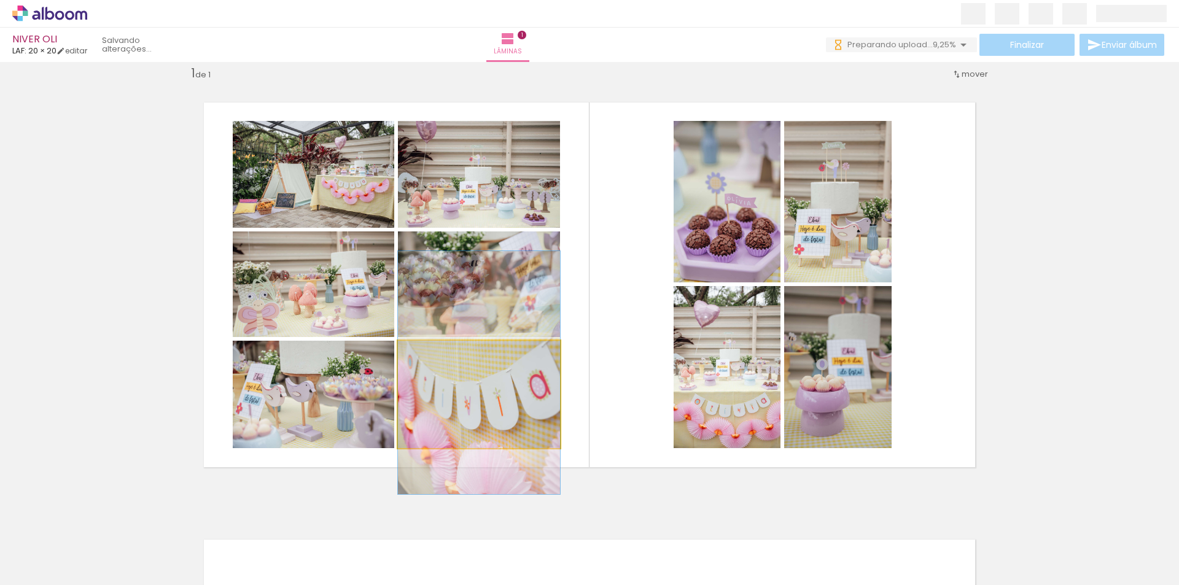
drag, startPoint x: 503, startPoint y: 426, endPoint x: 525, endPoint y: 410, distance: 26.4
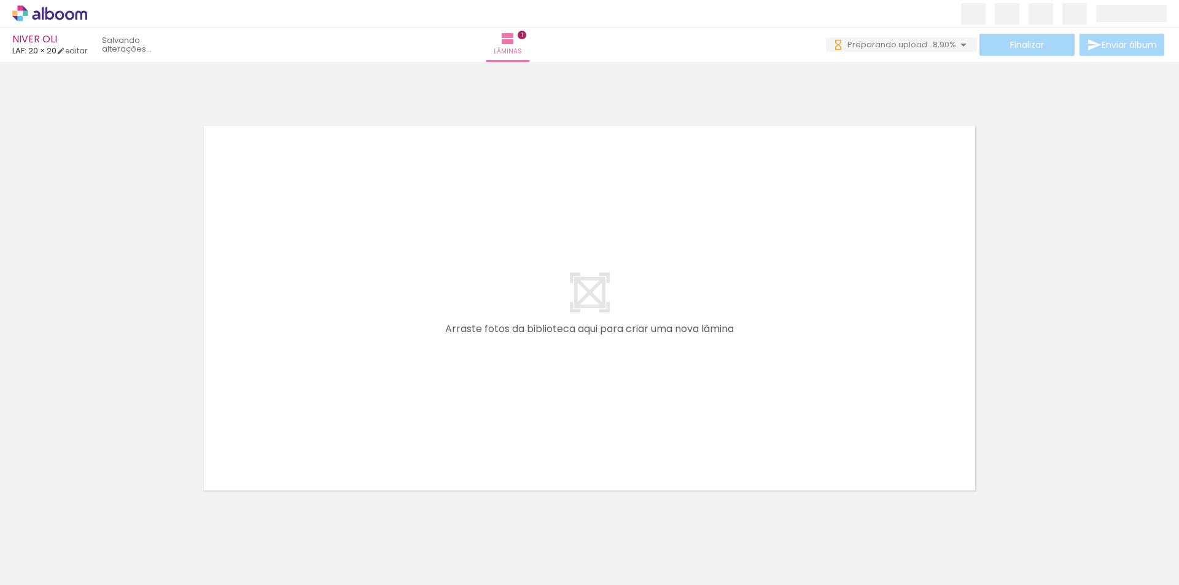
scroll to position [476, 0]
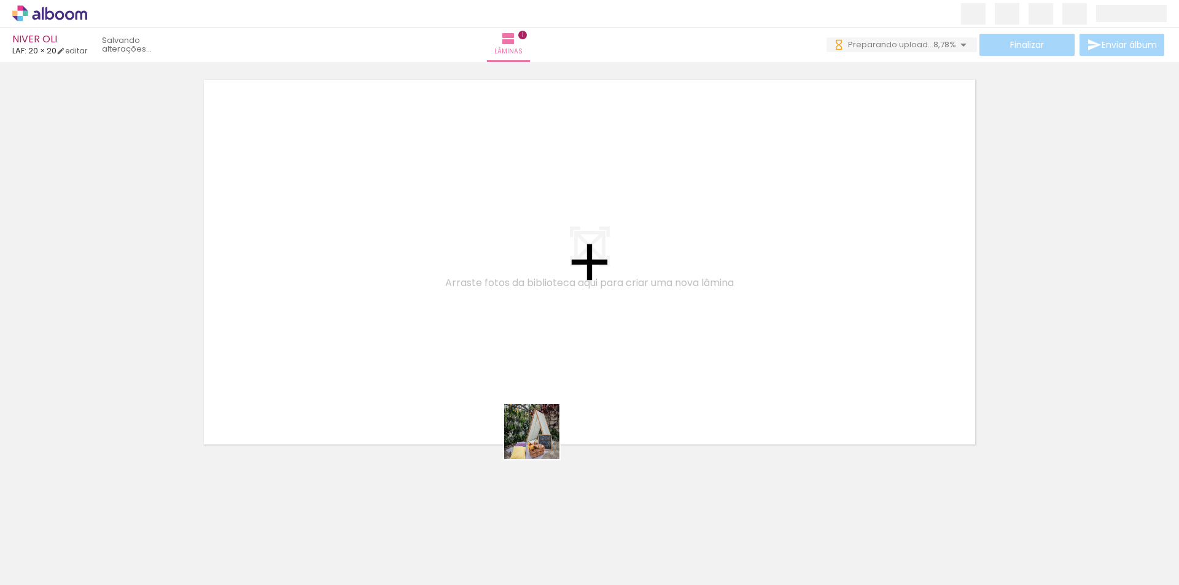
drag, startPoint x: 541, startPoint y: 556, endPoint x: 541, endPoint y: 382, distance: 173.8
click at [541, 382] on quentale-workspace at bounding box center [589, 292] width 1179 height 585
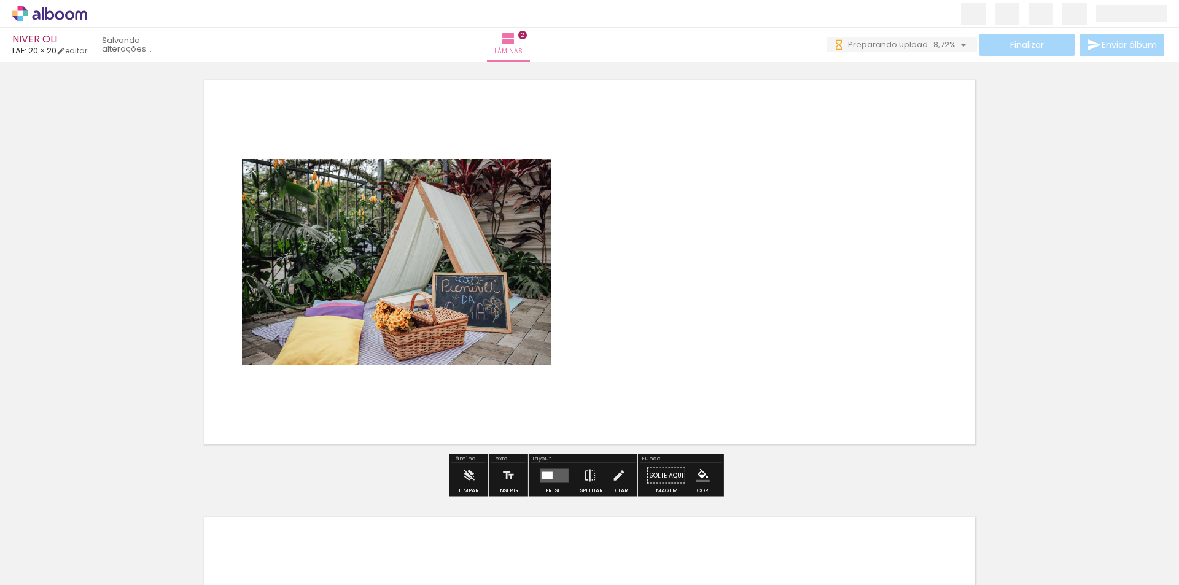
scroll to position [453, 0]
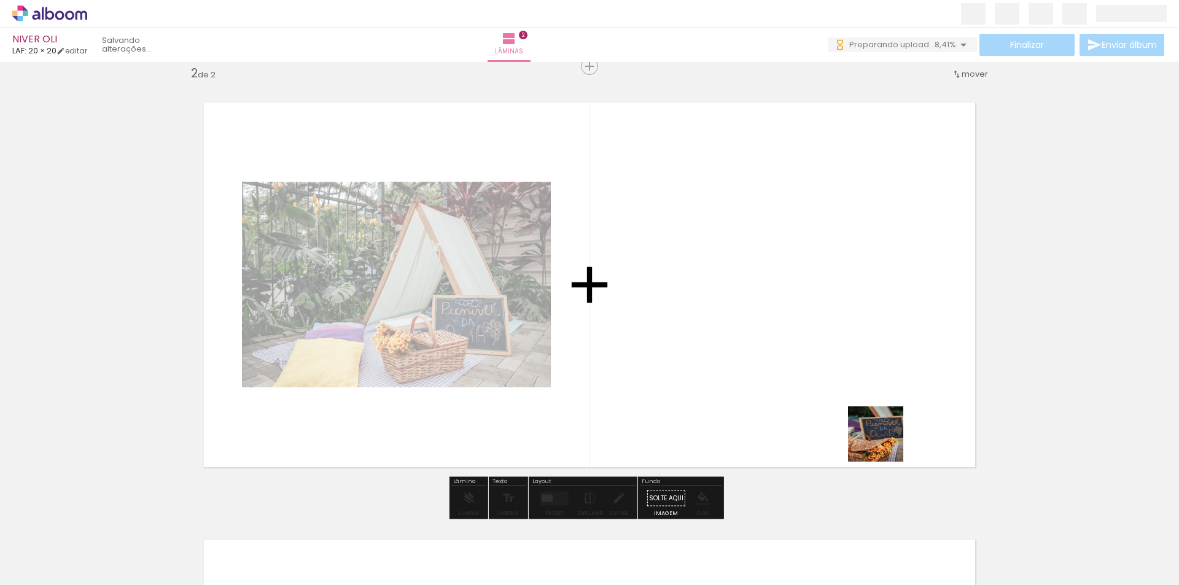
drag, startPoint x: 1020, startPoint y: 561, endPoint x: 849, endPoint y: 402, distance: 233.3
click at [846, 398] on quentale-workspace at bounding box center [589, 292] width 1179 height 585
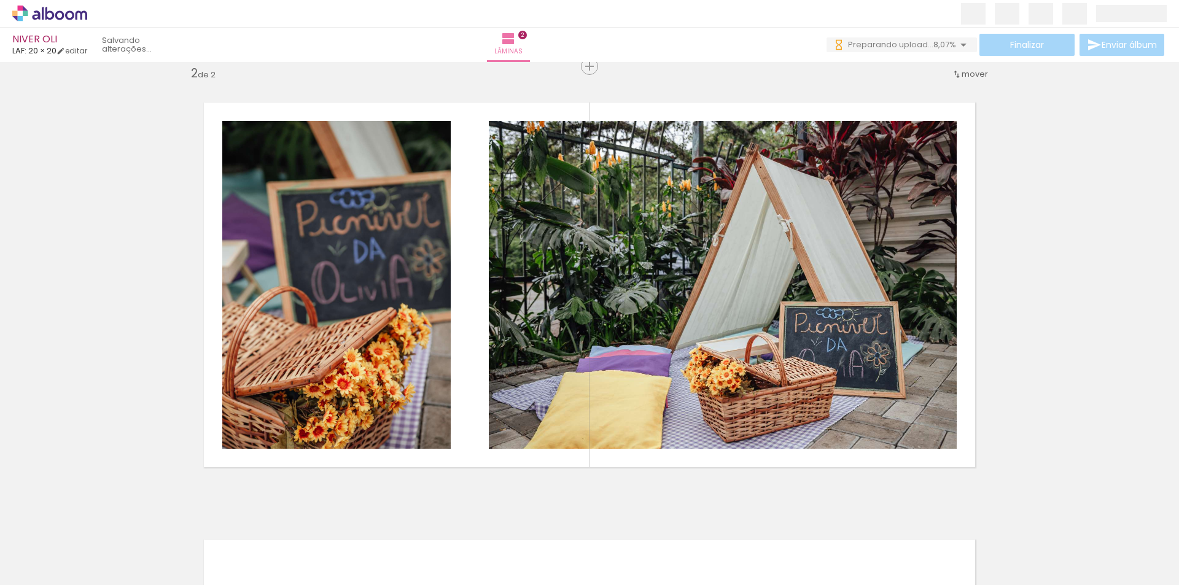
scroll to position [0, 1205]
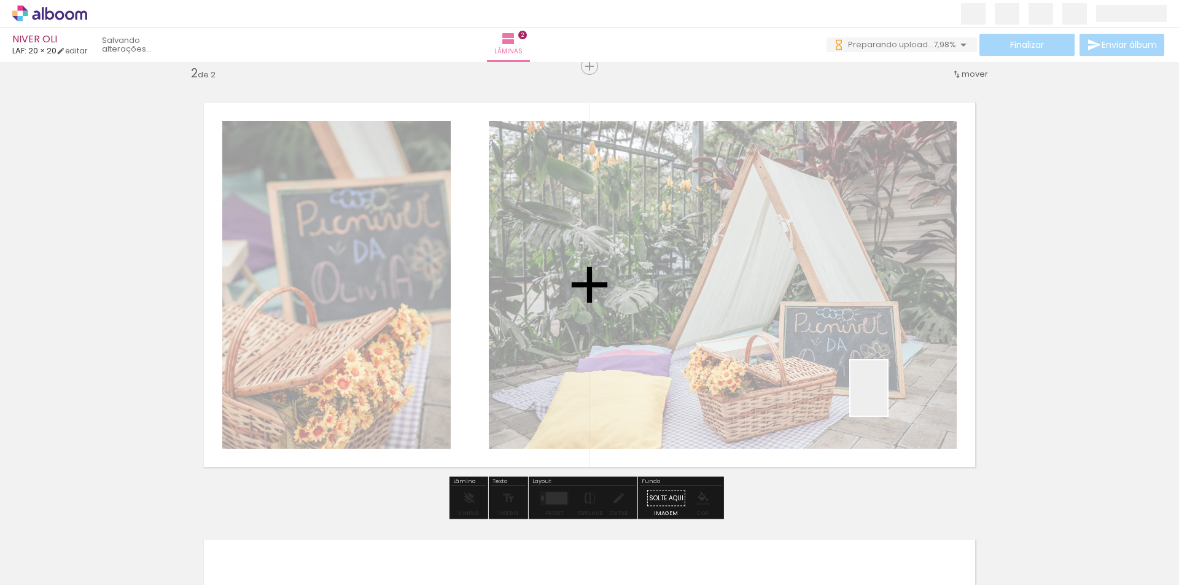
drag, startPoint x: 909, startPoint y: 503, endPoint x: 887, endPoint y: 395, distance: 109.6
click at [887, 395] on quentale-workspace at bounding box center [589, 292] width 1179 height 585
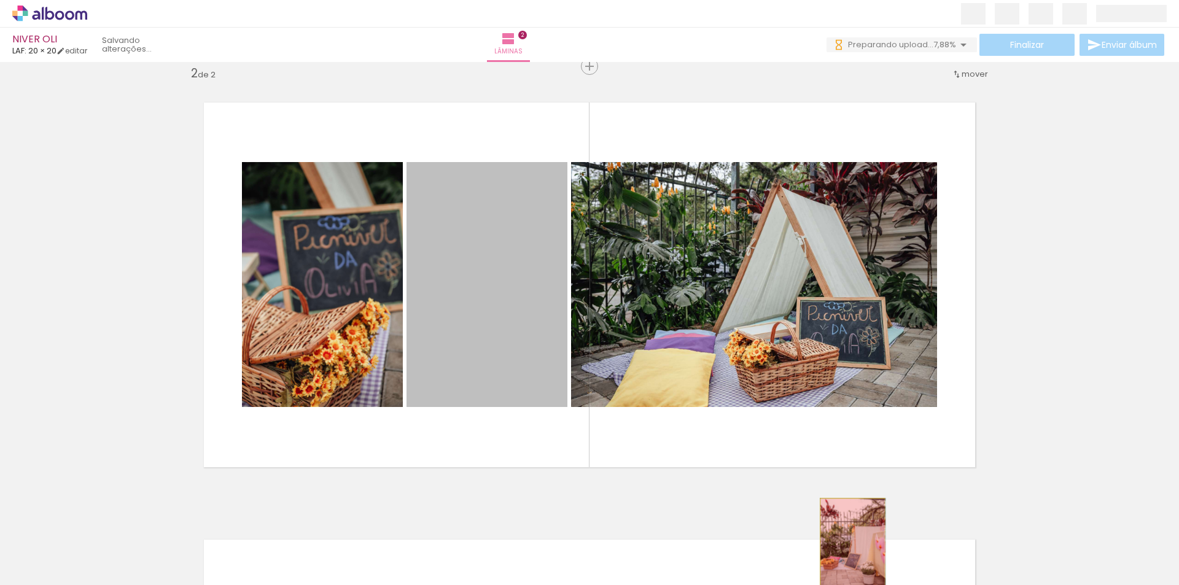
drag, startPoint x: 489, startPoint y: 317, endPoint x: 670, endPoint y: 584, distance: 321.9
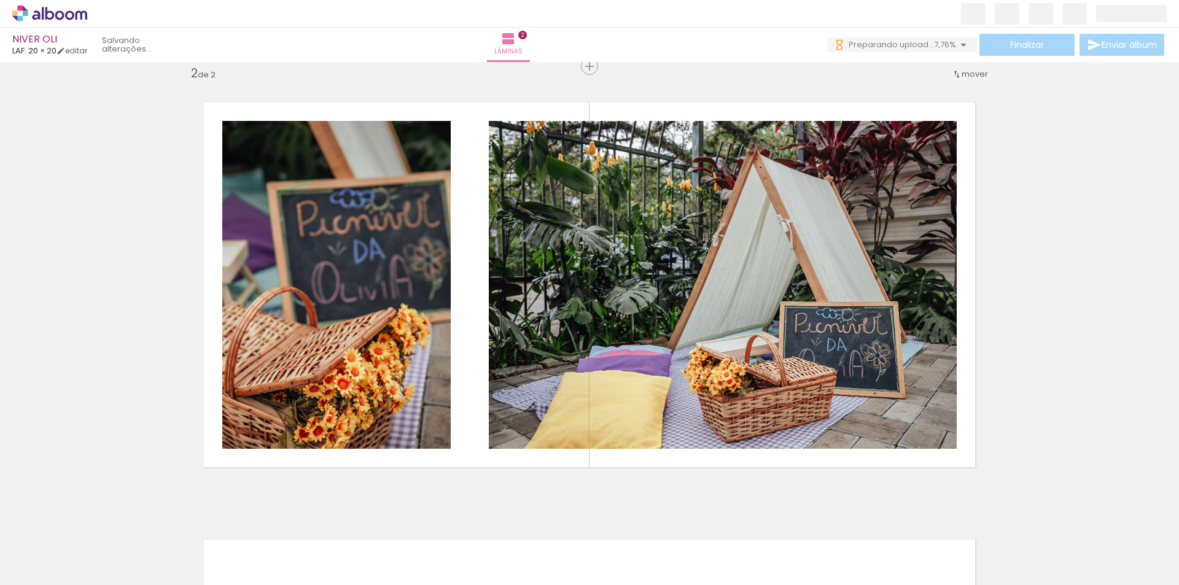
scroll to position [0, 0]
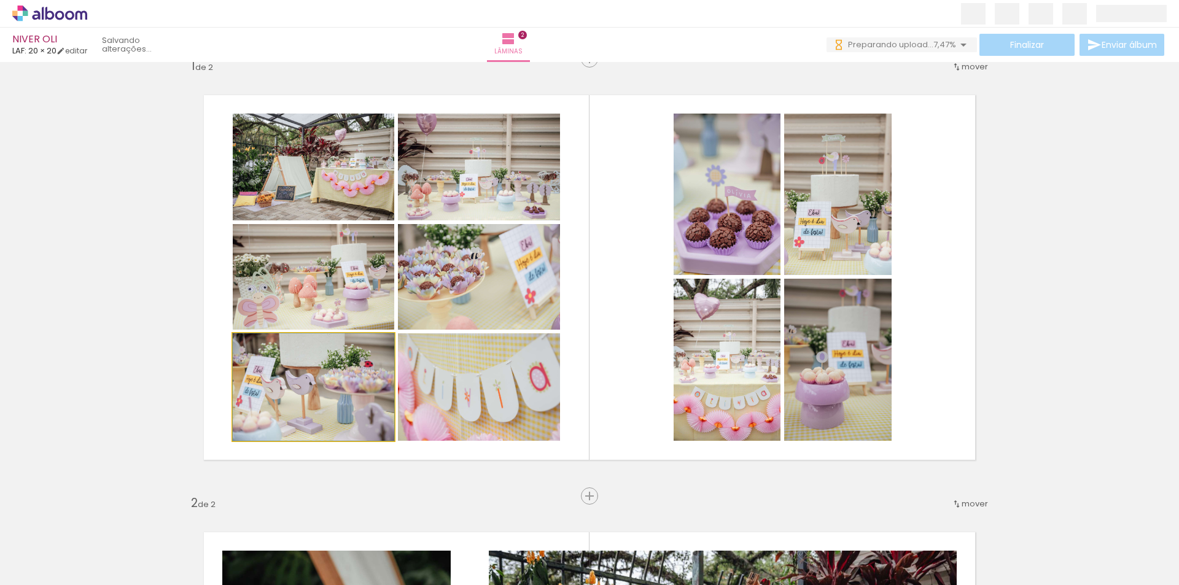
click at [344, 397] on quentale-photo at bounding box center [313, 386] width 161 height 107
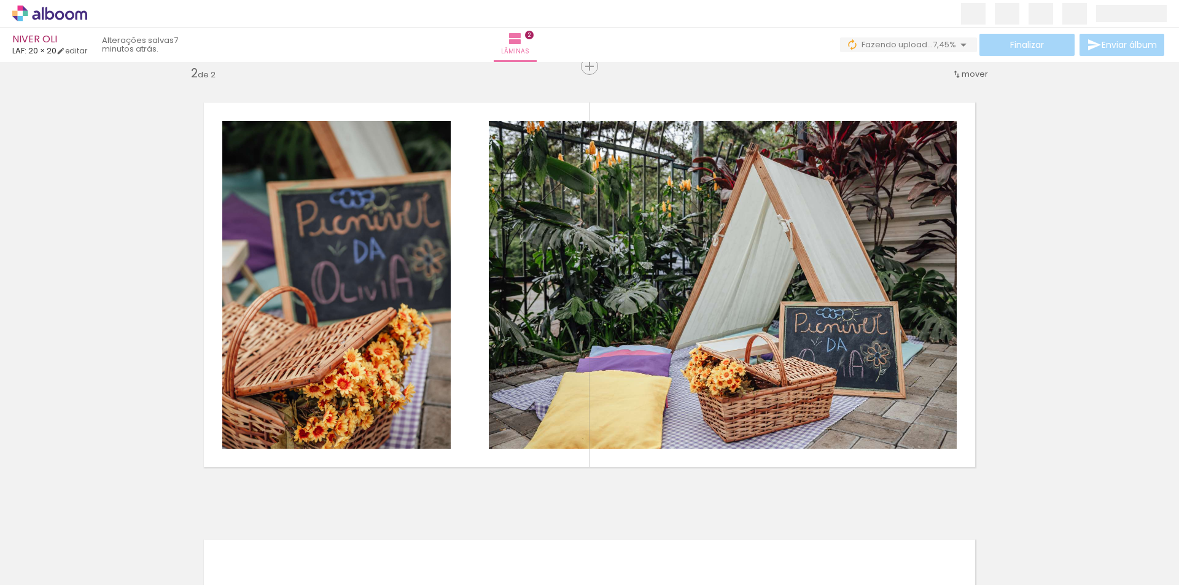
scroll to position [0, 3465]
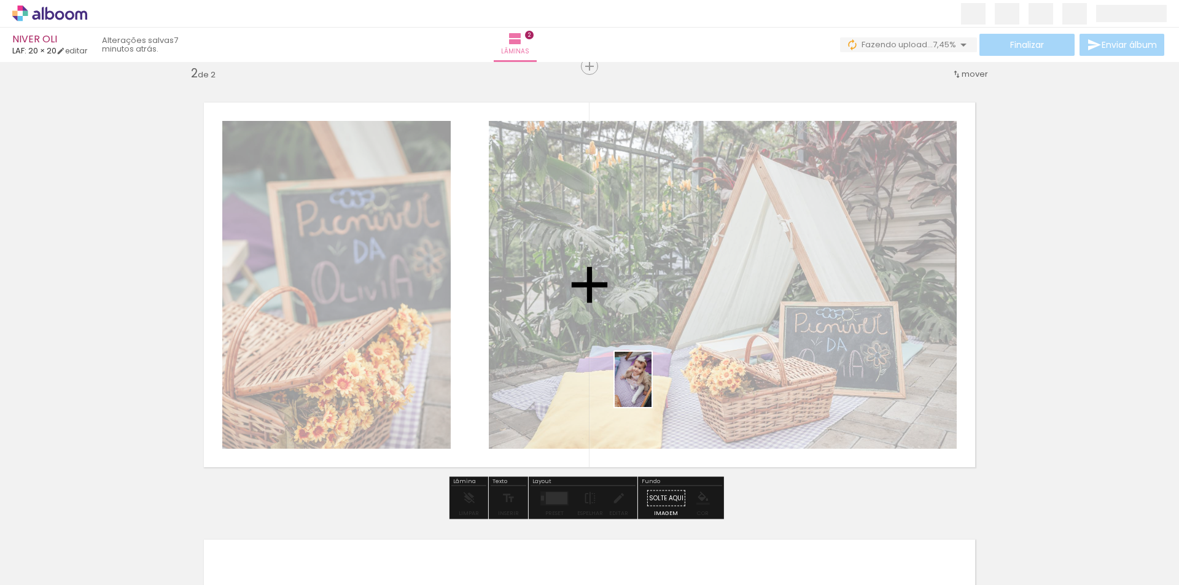
drag, startPoint x: 718, startPoint y: 551, endPoint x: 651, endPoint y: 389, distance: 175.7
click at [651, 389] on quentale-workspace at bounding box center [589, 292] width 1179 height 585
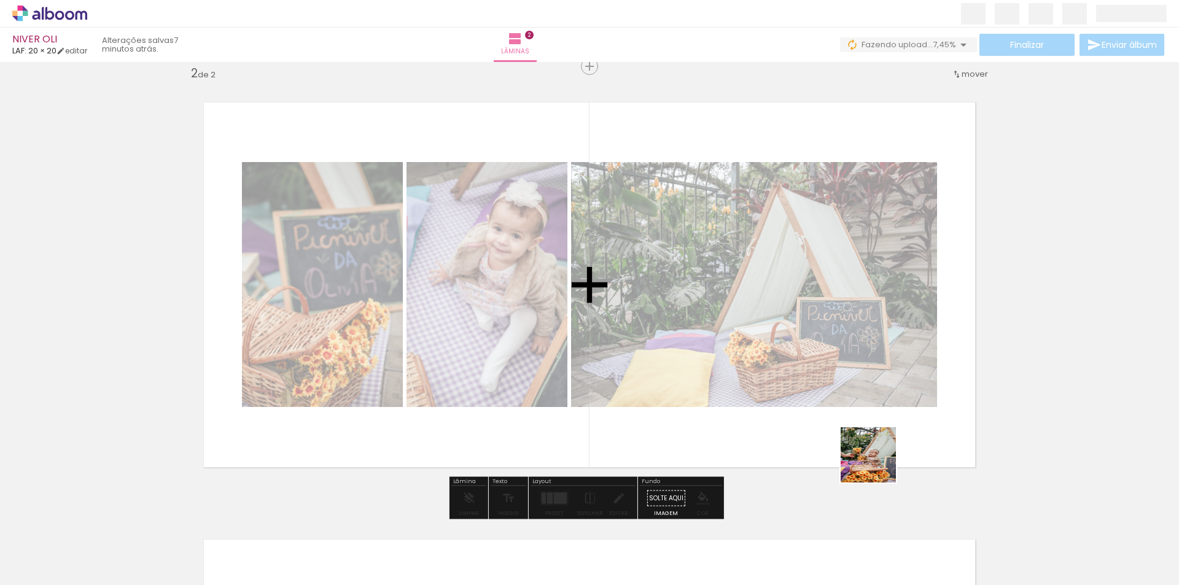
drag, startPoint x: 931, startPoint y: 561, endPoint x: 837, endPoint y: 398, distance: 188.2
click at [837, 398] on quentale-workspace at bounding box center [589, 292] width 1179 height 585
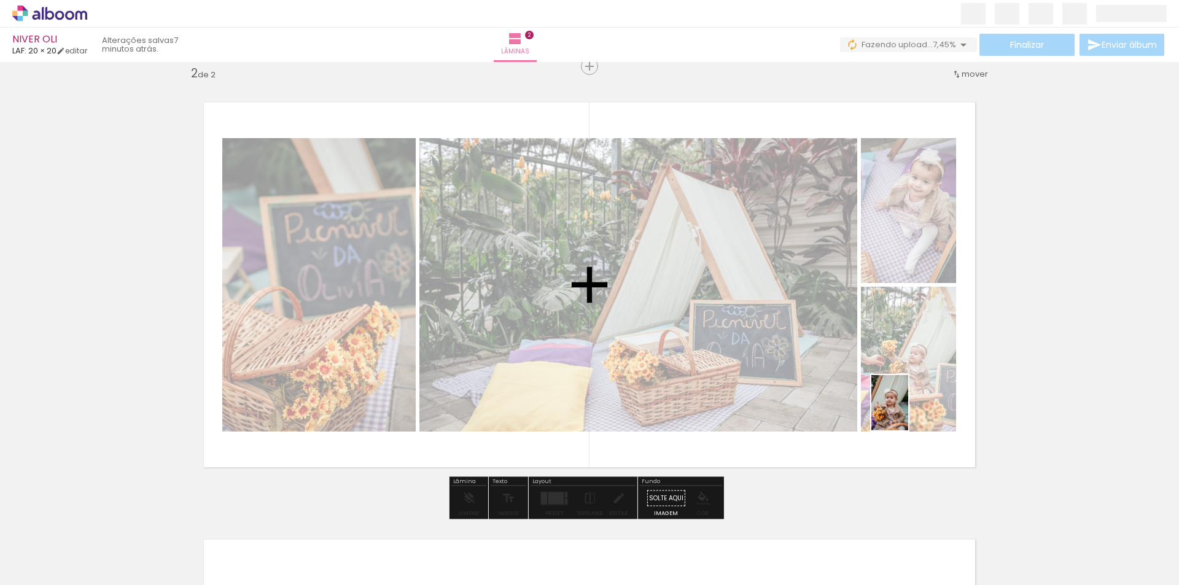
drag, startPoint x: 994, startPoint y: 550, endPoint x: 1110, endPoint y: 577, distance: 118.4
click at [906, 410] on quentale-workspace at bounding box center [589, 292] width 1179 height 585
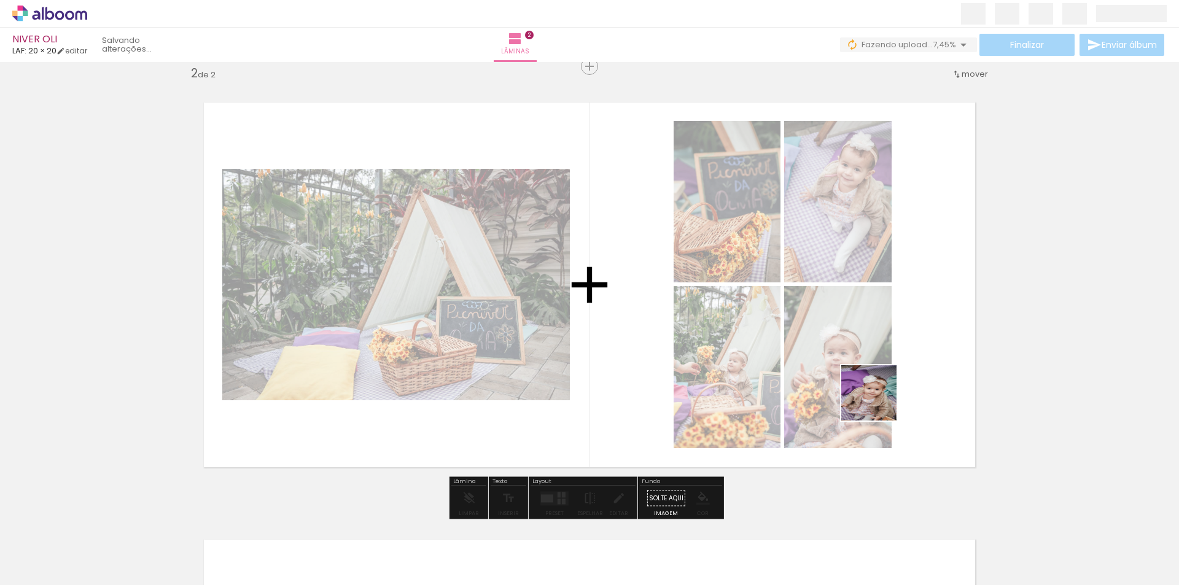
drag, startPoint x: 1131, startPoint y: 556, endPoint x: 878, endPoint y: 402, distance: 295.9
click at [878, 402] on quentale-workspace at bounding box center [589, 292] width 1179 height 585
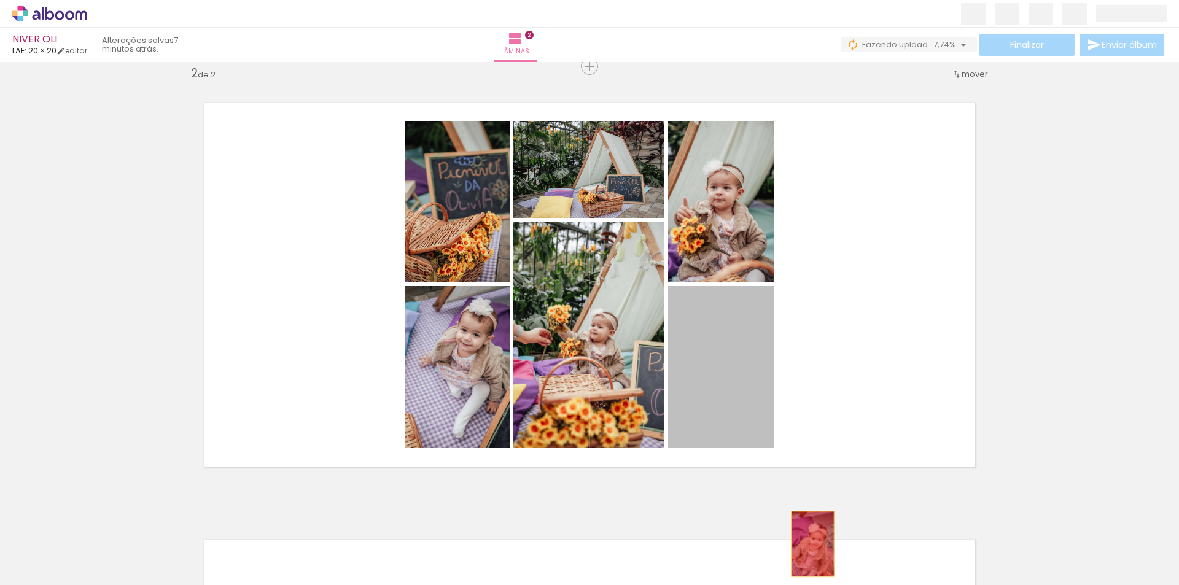
drag, startPoint x: 701, startPoint y: 371, endPoint x: 760, endPoint y: 545, distance: 183.5
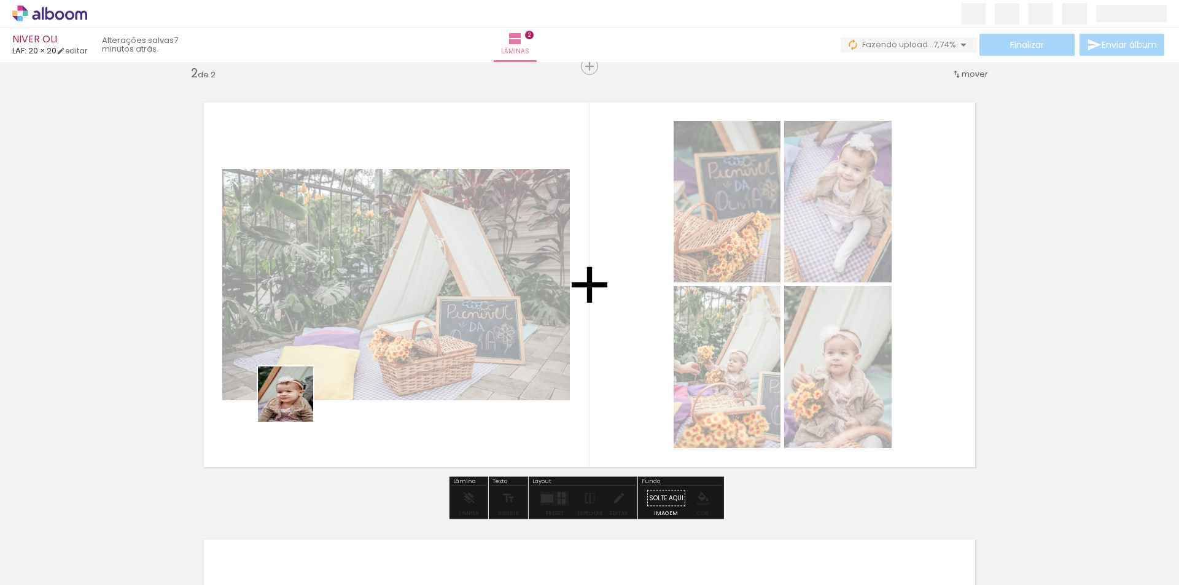
drag, startPoint x: 245, startPoint y: 558, endPoint x: 300, endPoint y: 392, distance: 175.1
click at [300, 392] on quentale-workspace at bounding box center [589, 292] width 1179 height 585
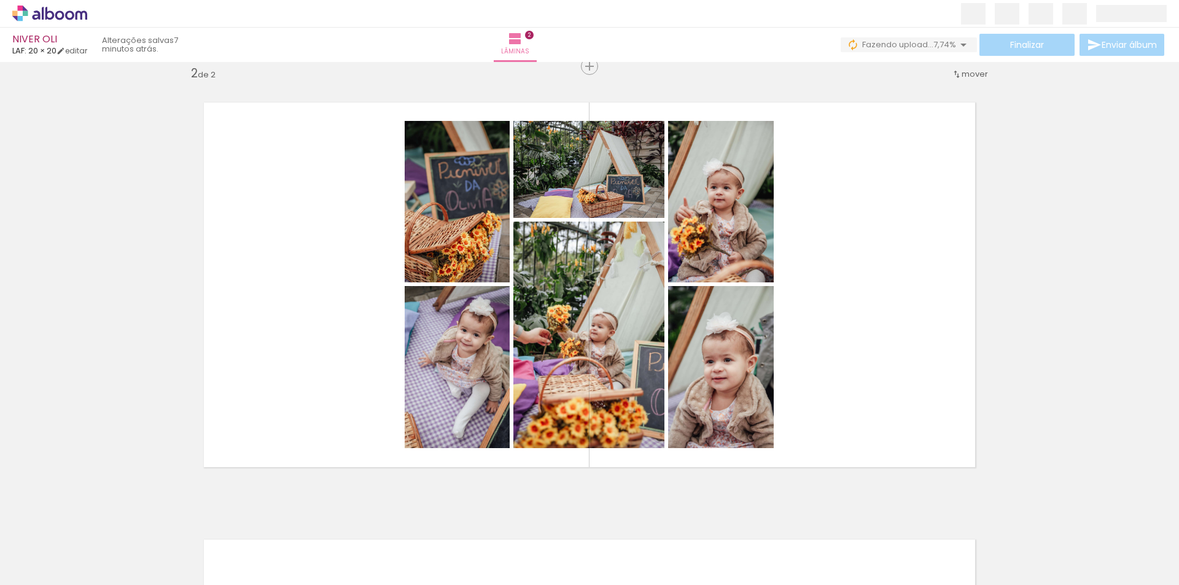
scroll to position [0, 4286]
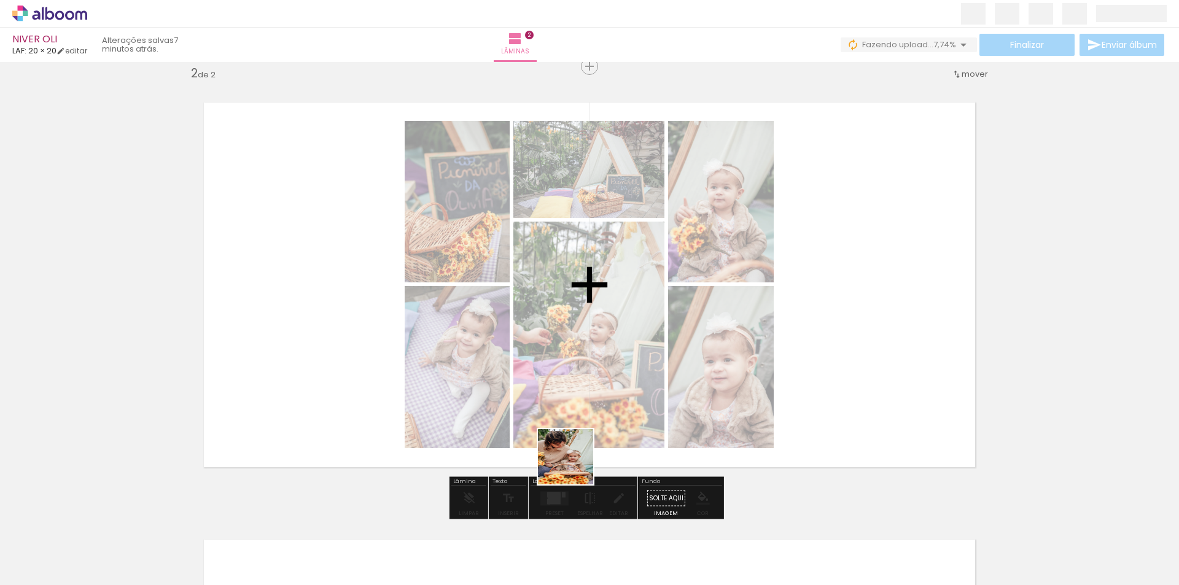
drag, startPoint x: 575, startPoint y: 556, endPoint x: 575, endPoint y: 402, distance: 154.7
click at [575, 402] on quentale-workspace at bounding box center [589, 292] width 1179 height 585
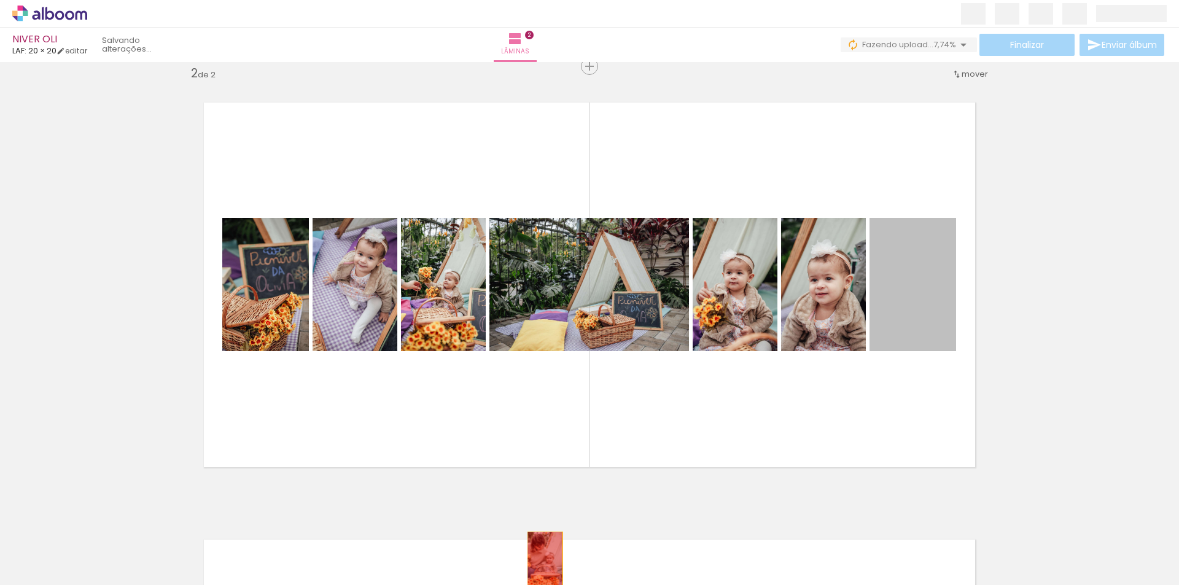
drag, startPoint x: 903, startPoint y: 316, endPoint x: 638, endPoint y: 545, distance: 350.4
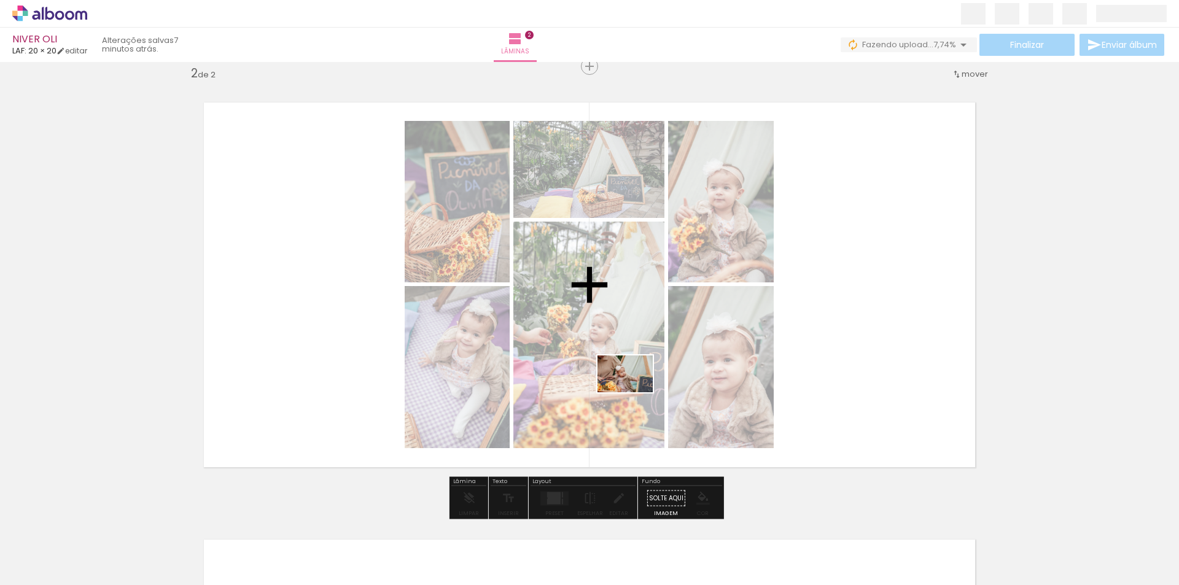
drag, startPoint x: 652, startPoint y: 531, endPoint x: 634, endPoint y: 392, distance: 139.3
click at [634, 392] on quentale-workspace at bounding box center [589, 292] width 1179 height 585
